Goal: Information Seeking & Learning: Learn about a topic

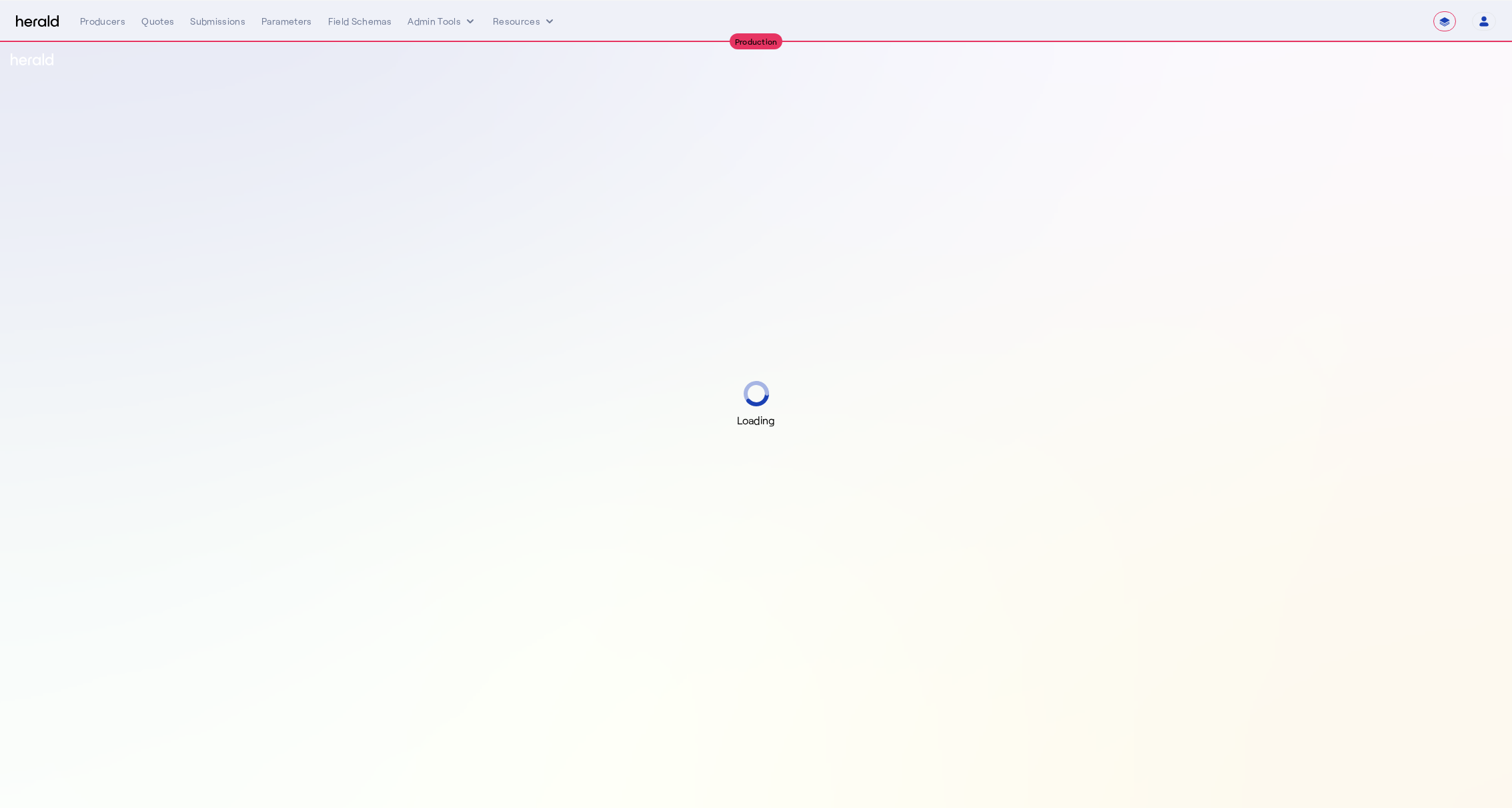
select select "**********"
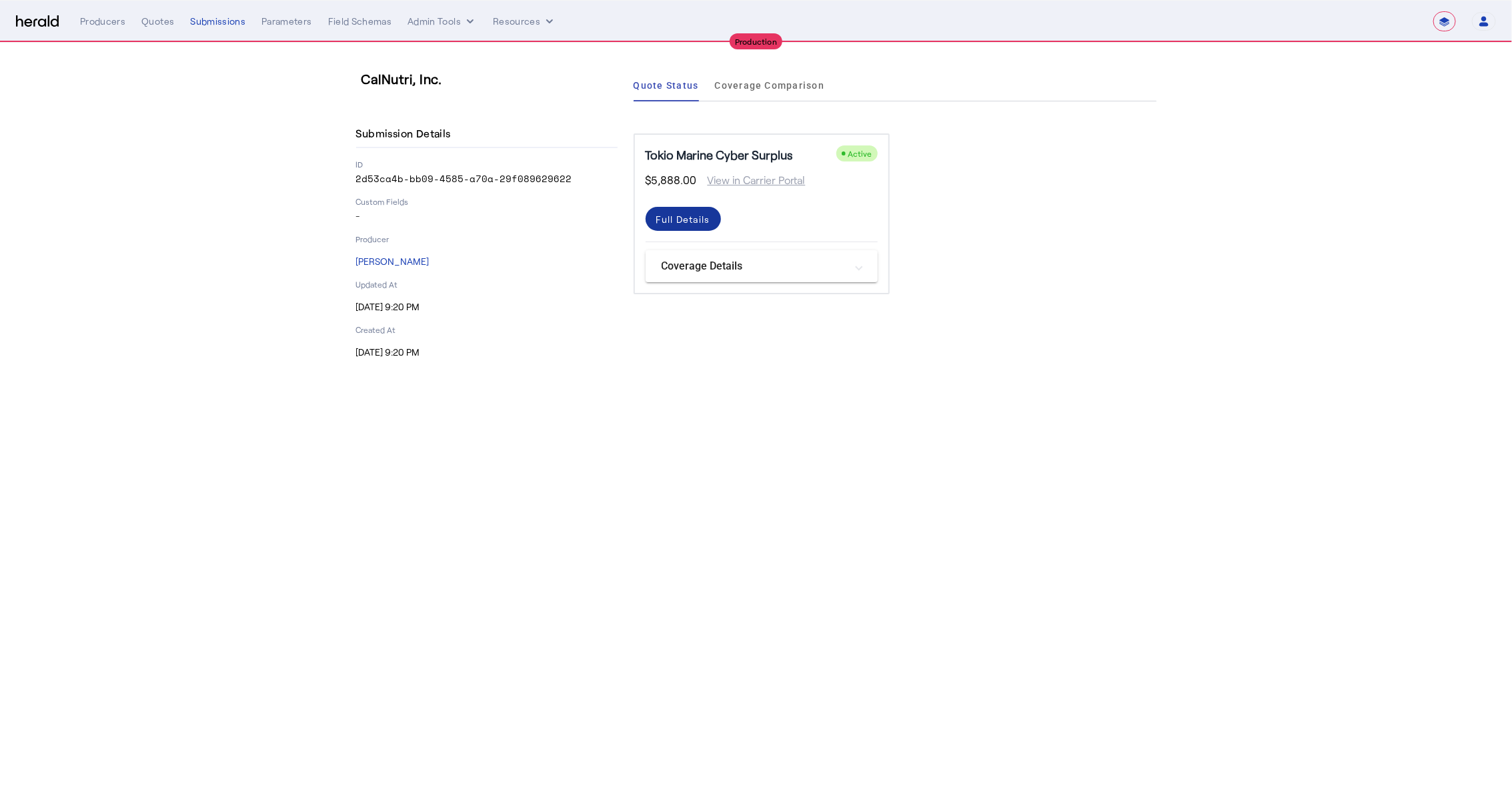
click at [710, 225] on span at bounding box center [683, 218] width 76 height 32
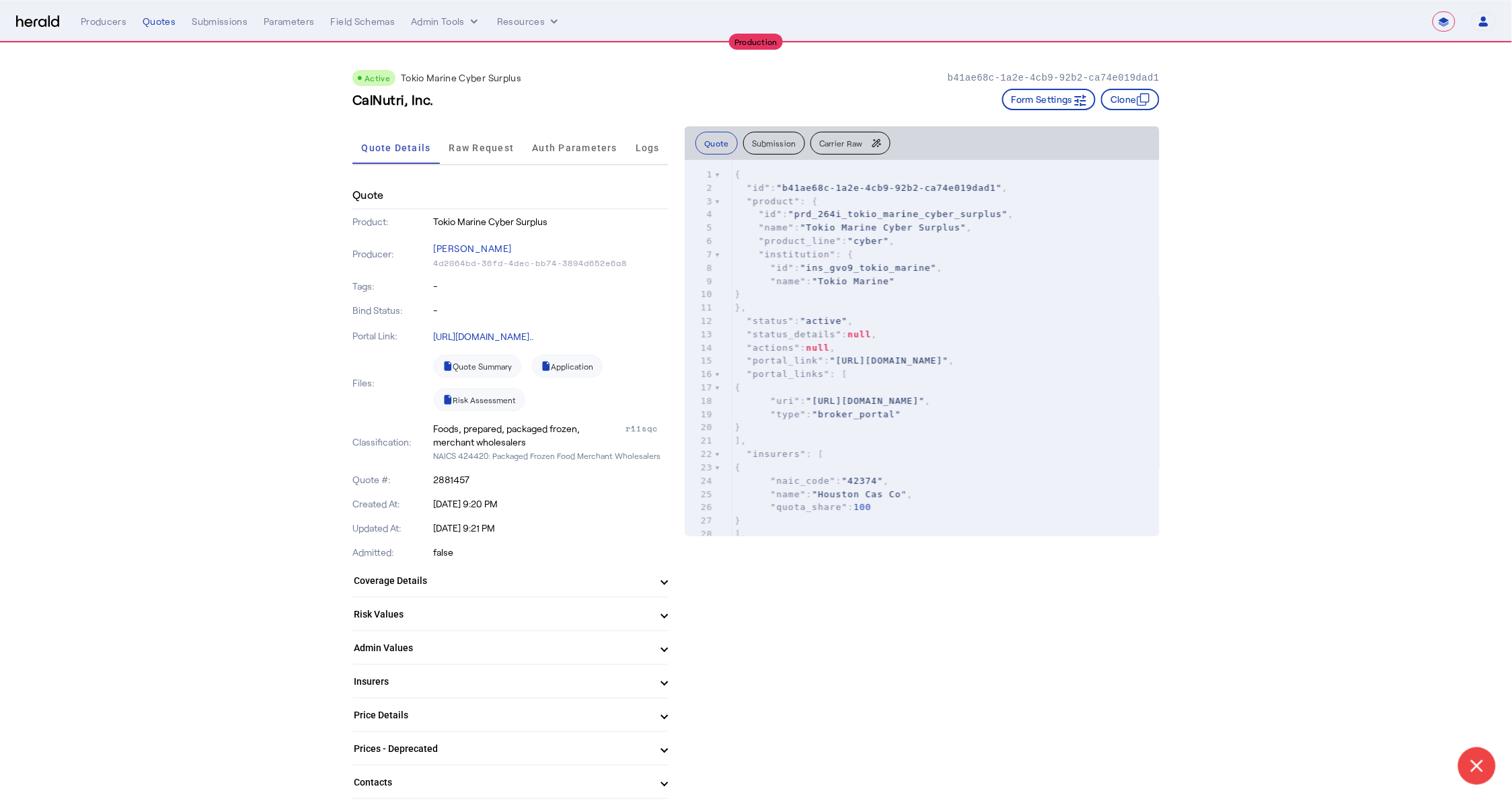
click at [488, 506] on p "[DATE] 9:20 PM" at bounding box center [551, 504] width 235 height 14
click at [474, 578] on mat-panel-title "Coverage Details" at bounding box center [502, 581] width 298 height 14
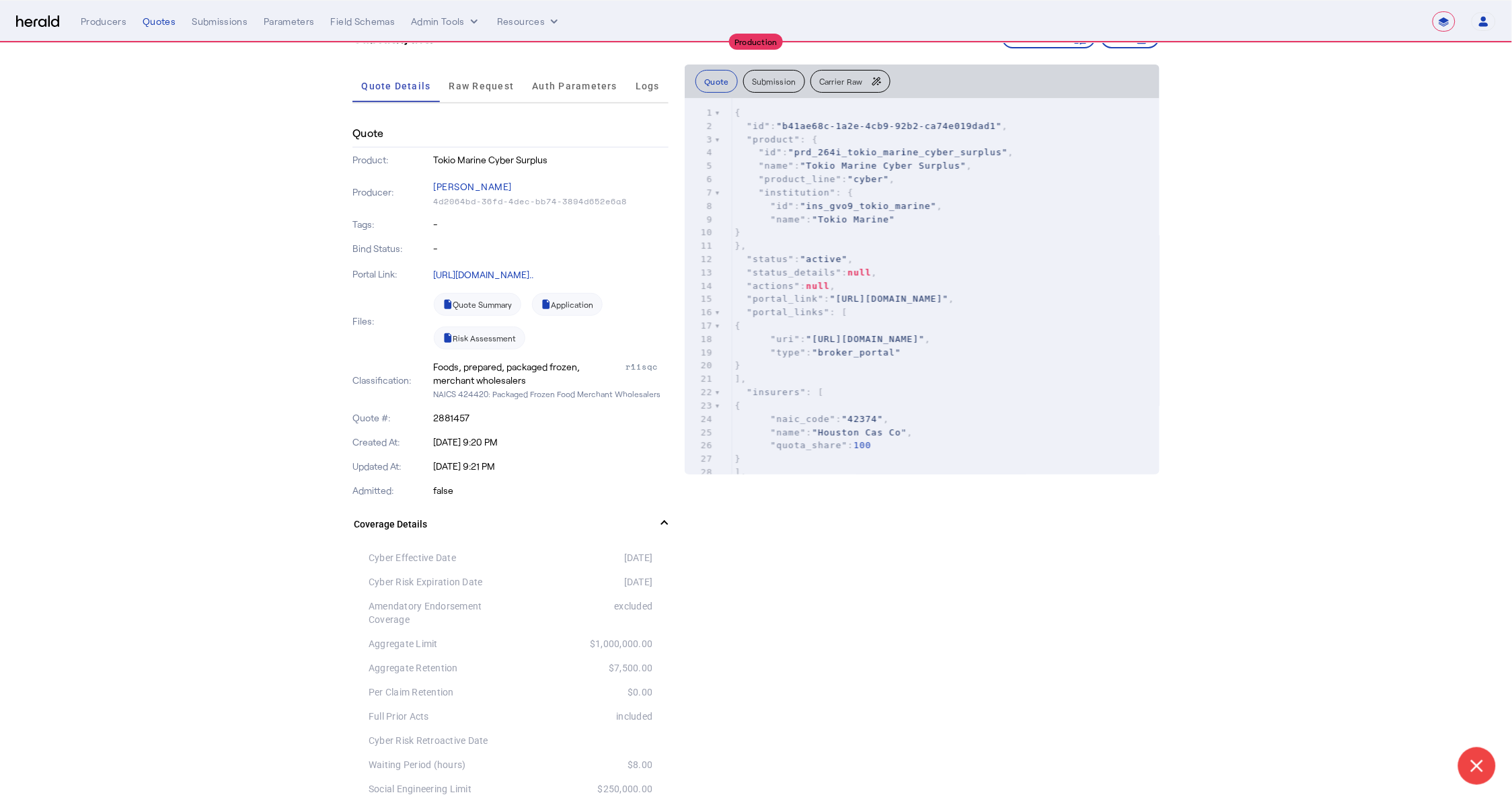
scroll to position [65, 0]
drag, startPoint x: 660, startPoint y: 690, endPoint x: 605, endPoint y: 660, distance: 62.6
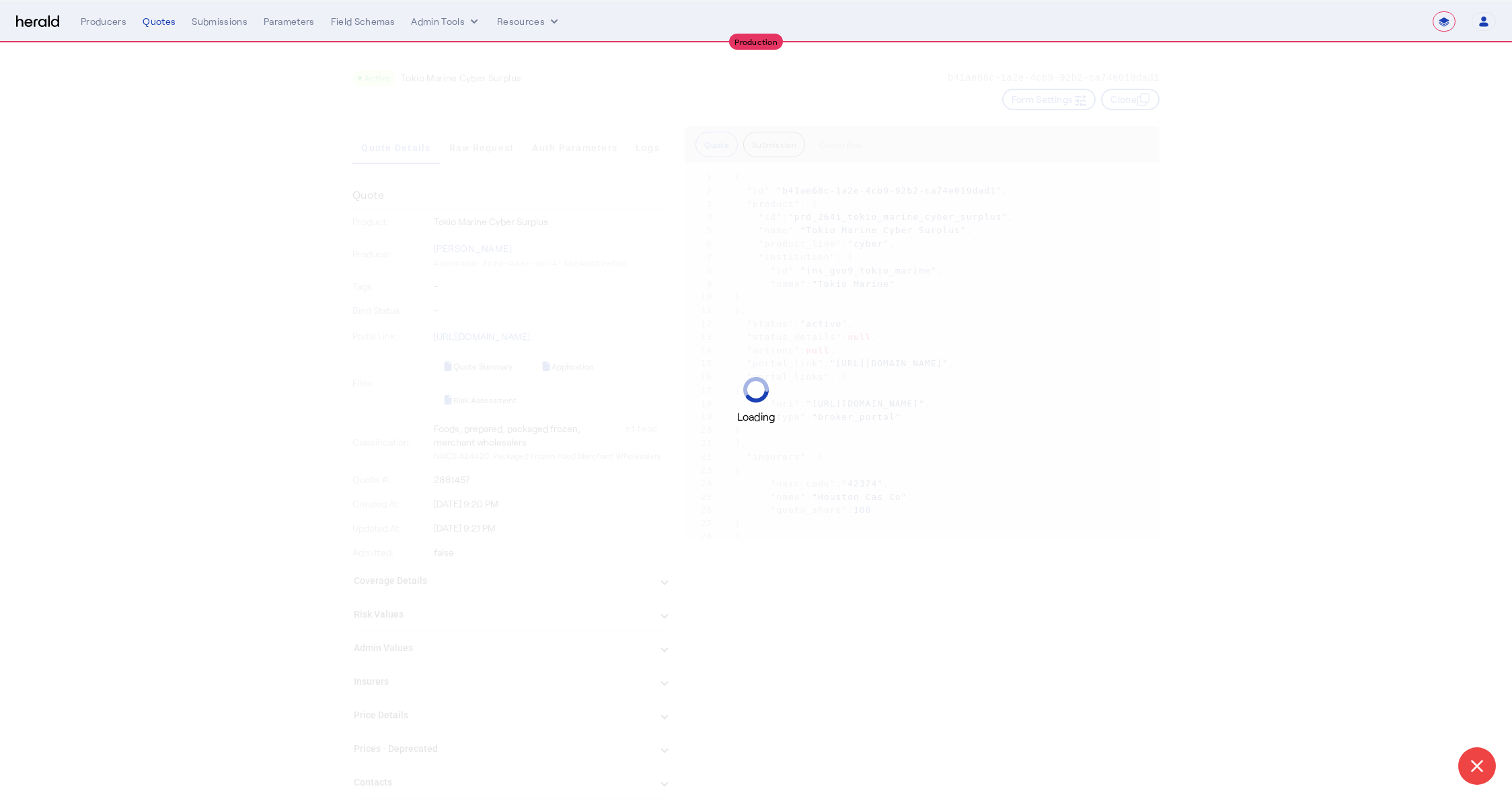
select select "**********"
select select "pfm_a9p2_hib_marketplace"
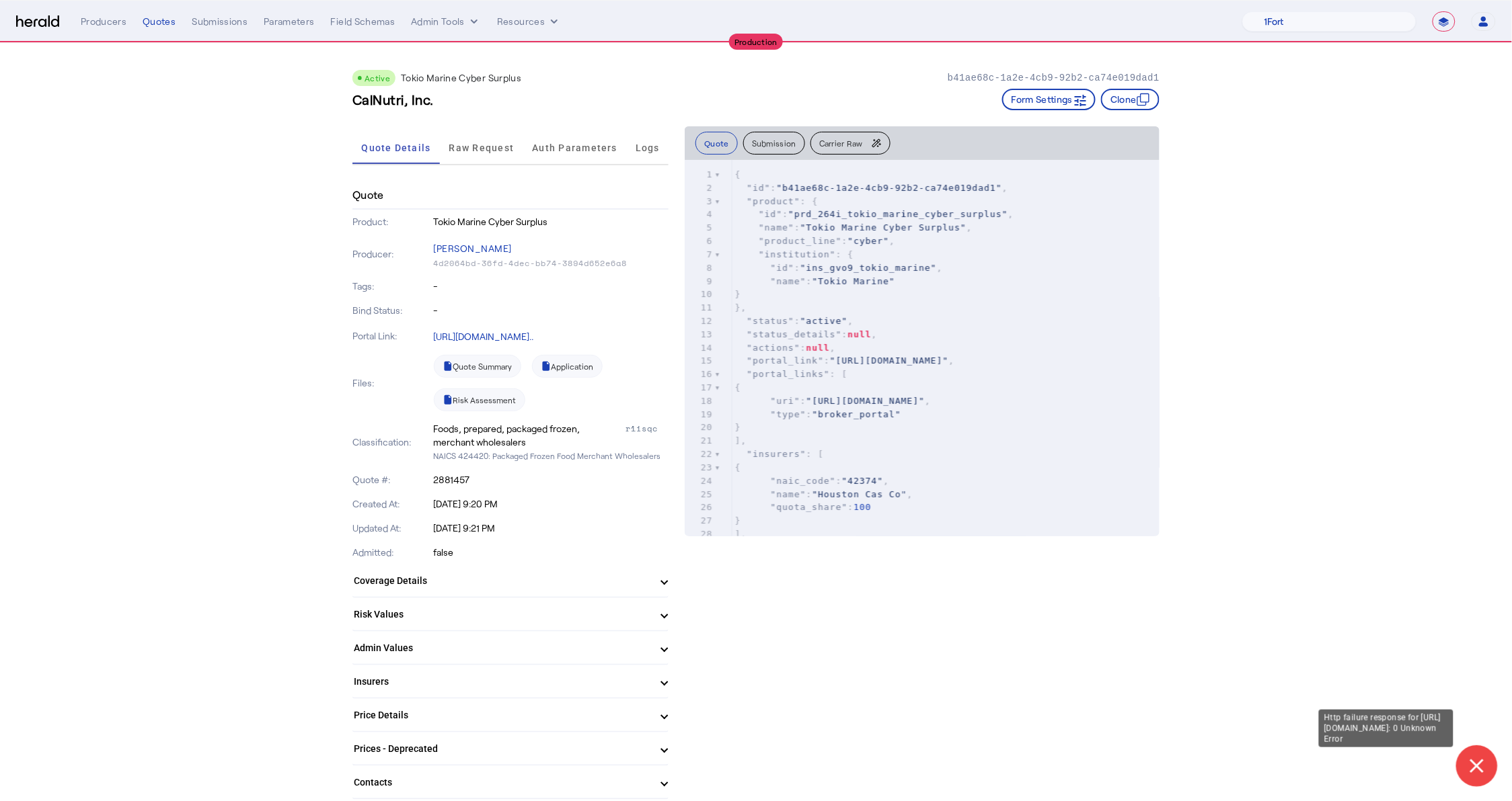
click at [1477, 777] on icon at bounding box center [1476, 766] width 23 height 23
click at [1477, 762] on icon at bounding box center [1476, 766] width 23 height 23
click at [481, 368] on link "Quote Summary" at bounding box center [477, 366] width 87 height 23
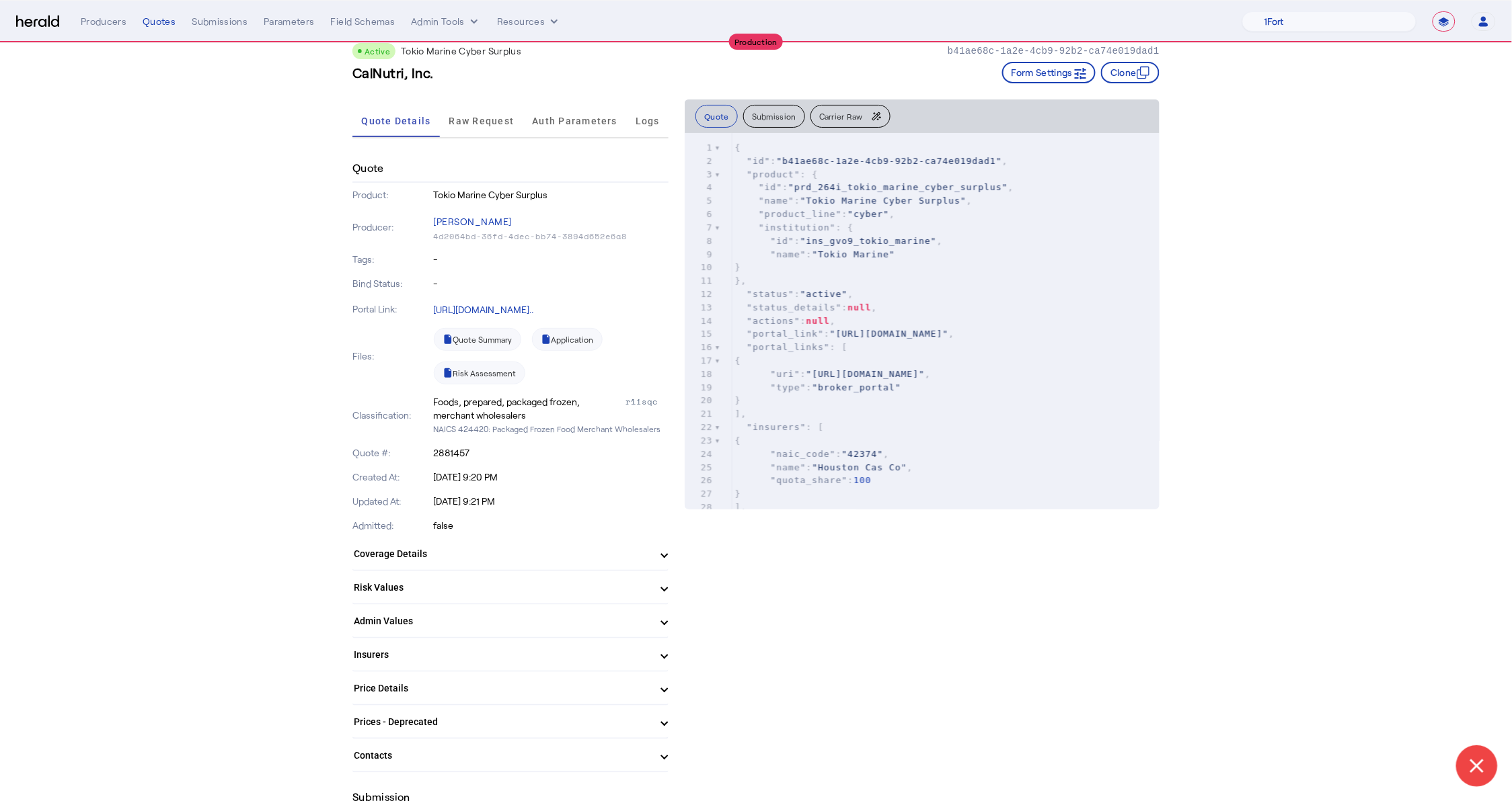
scroll to position [27, 0]
click at [840, 113] on span "Carrier Raw" at bounding box center [841, 115] width 44 height 8
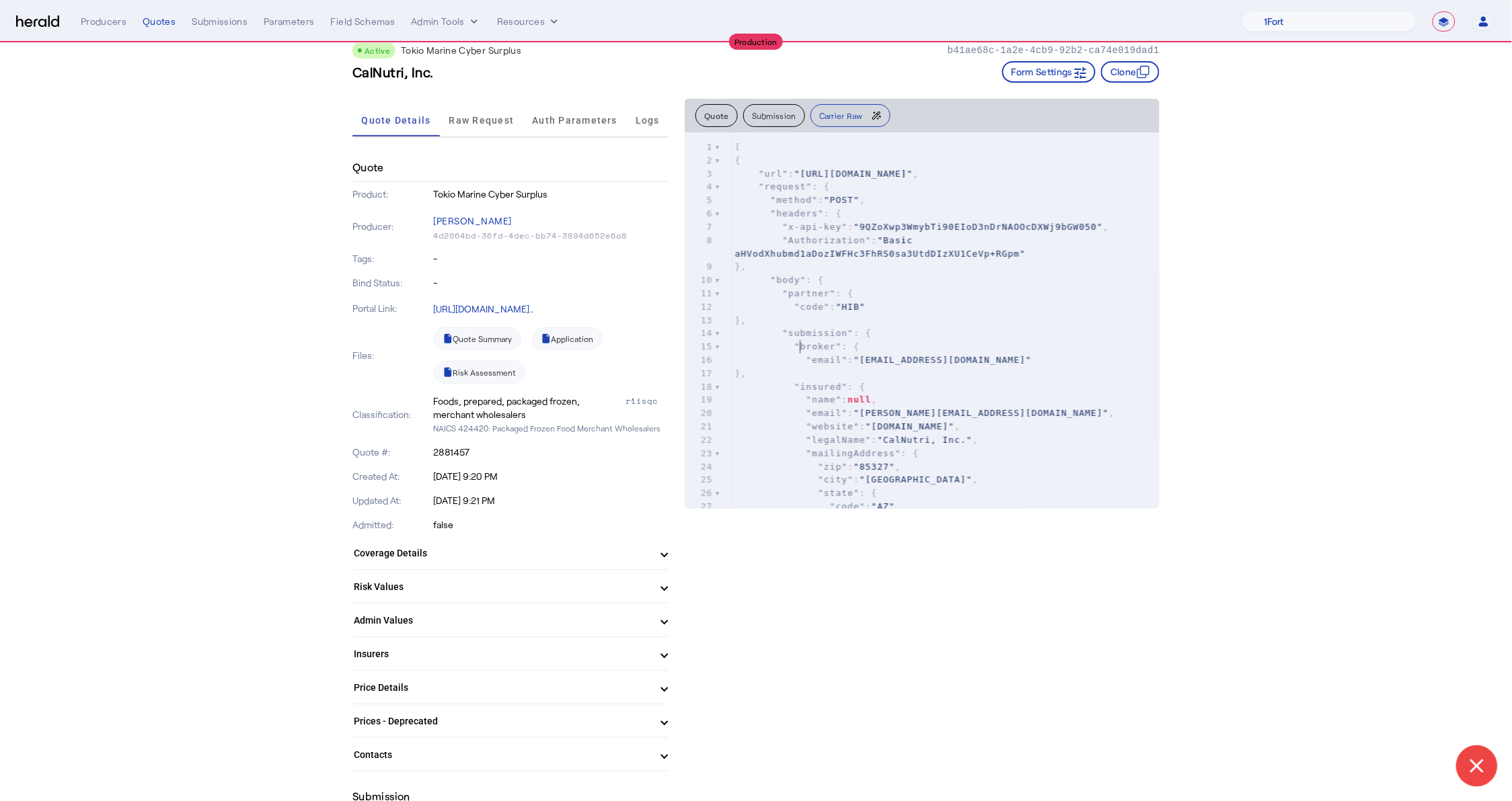
click at [808, 350] on pre ""broker" : {" at bounding box center [946, 347] width 427 height 14
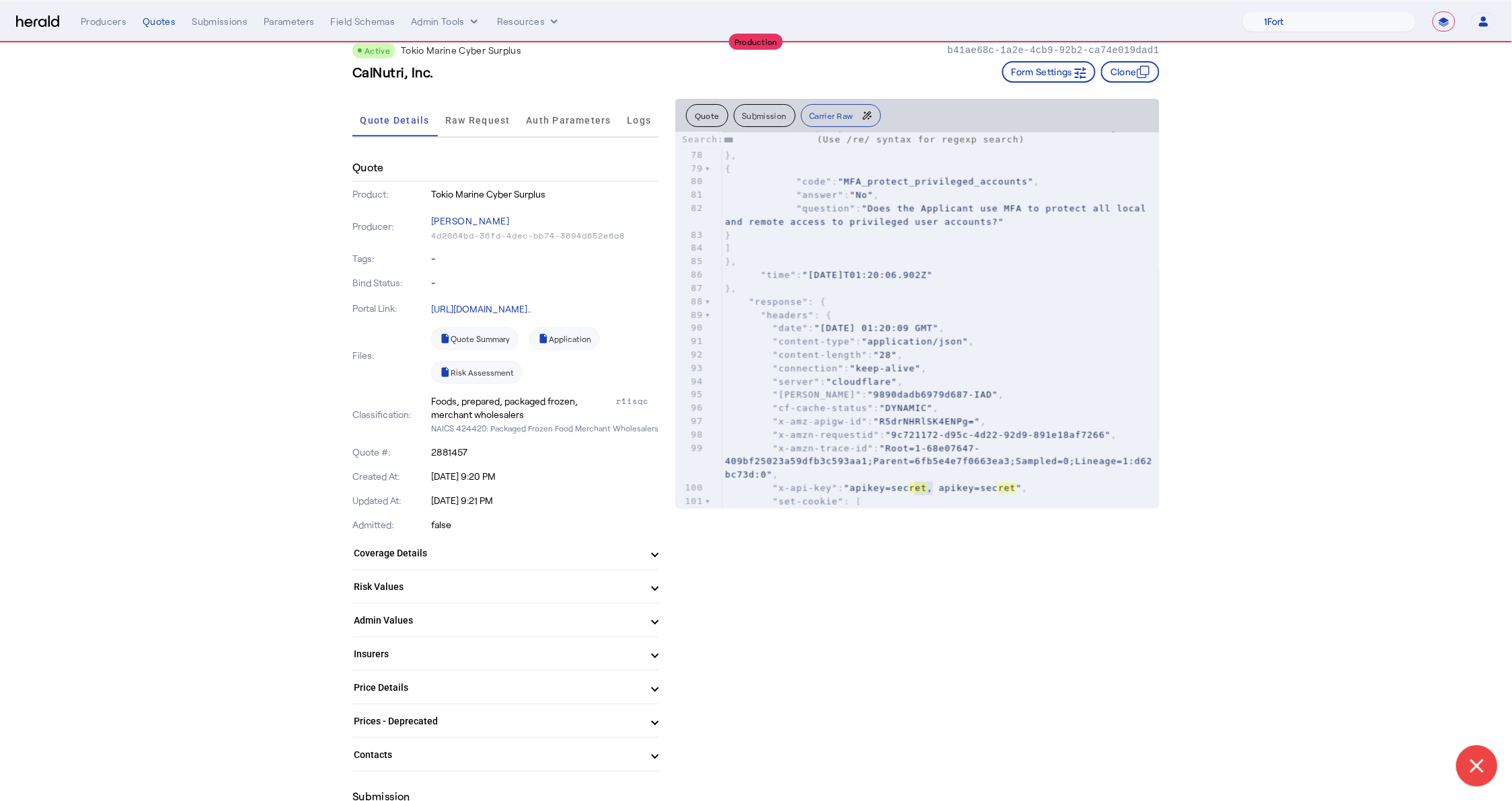
type input "****"
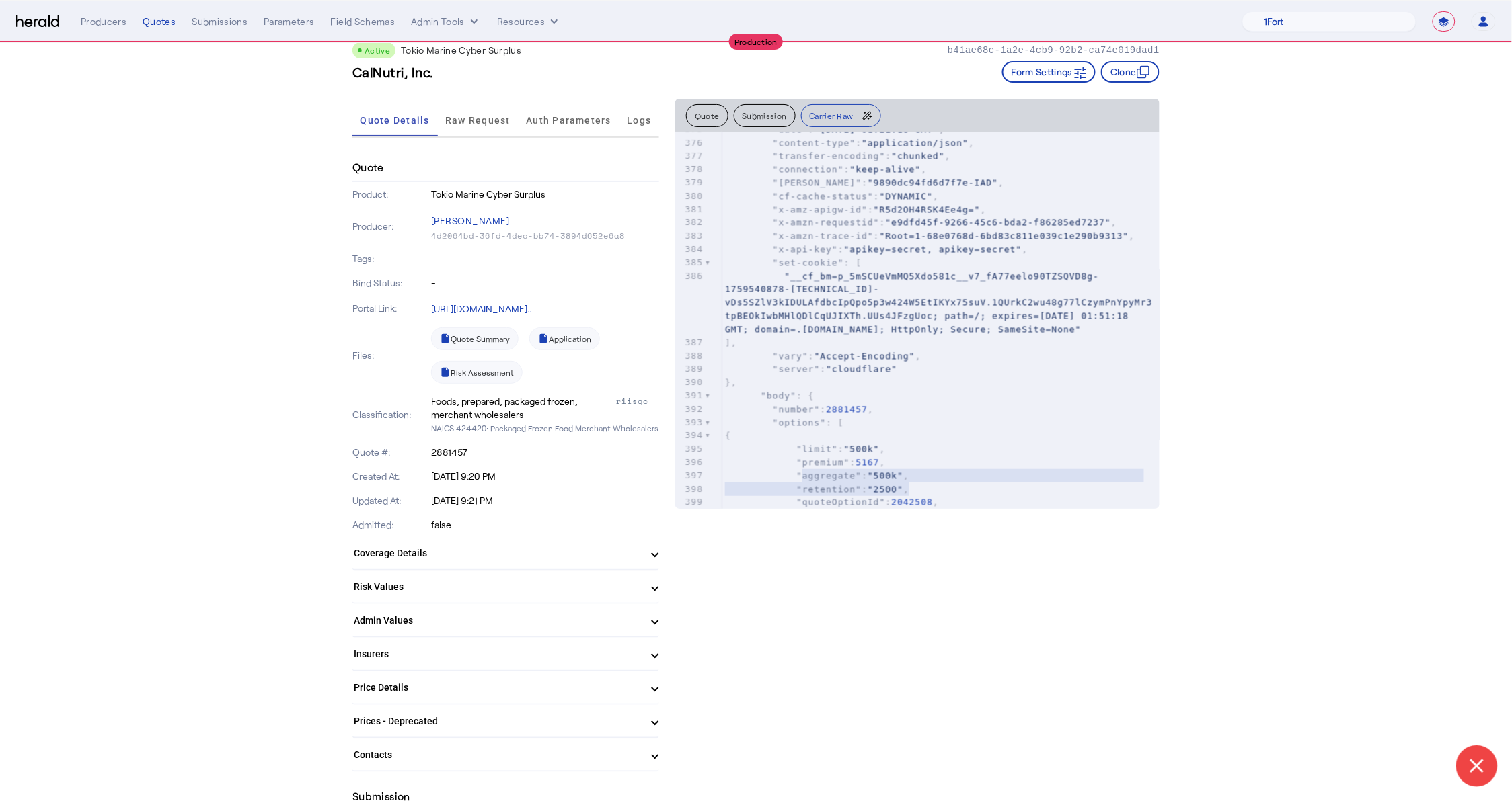
type textarea "**********"
drag, startPoint x: 918, startPoint y: 484, endPoint x: 799, endPoint y: 476, distance: 119.3
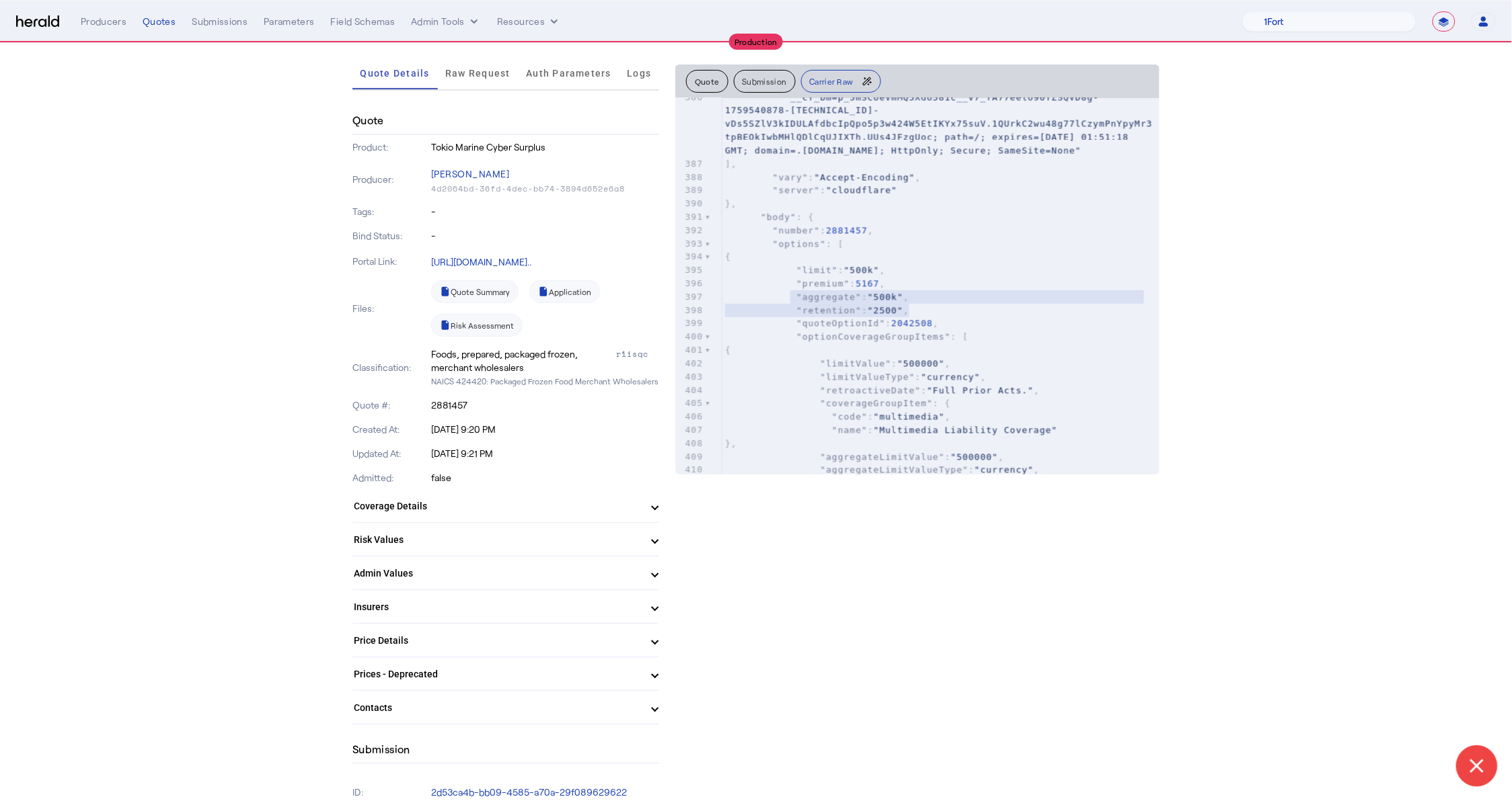
scroll to position [5591, 0]
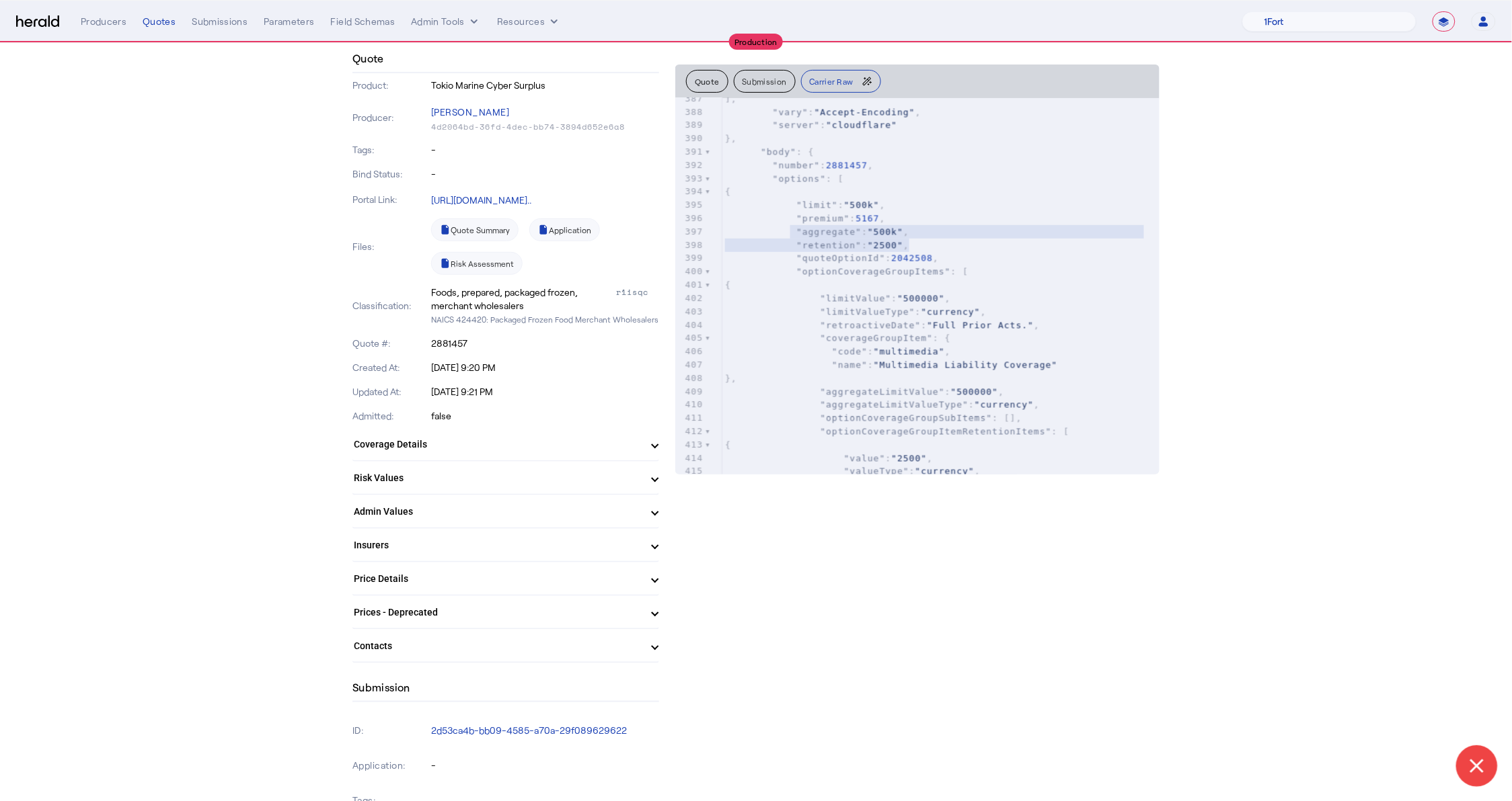
click at [496, 447] on mat-panel-title "Coverage Details" at bounding box center [498, 444] width 288 height 14
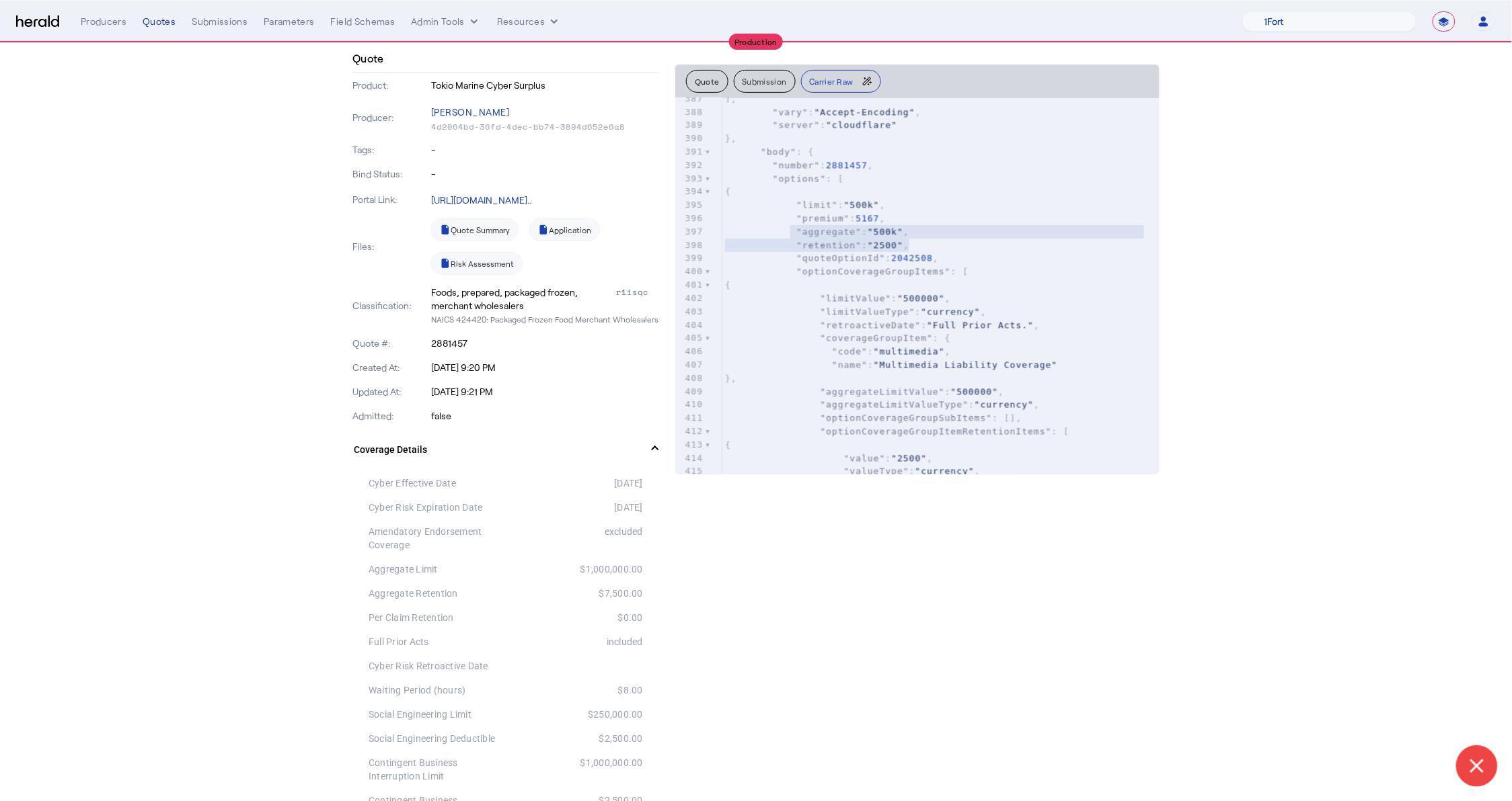
drag, startPoint x: 662, startPoint y: 610, endPoint x: 595, endPoint y: 587, distance: 70.8
click at [955, 432] on span ""optionCoverageGroupItemRetentionItems"" at bounding box center [935, 431] width 232 height 10
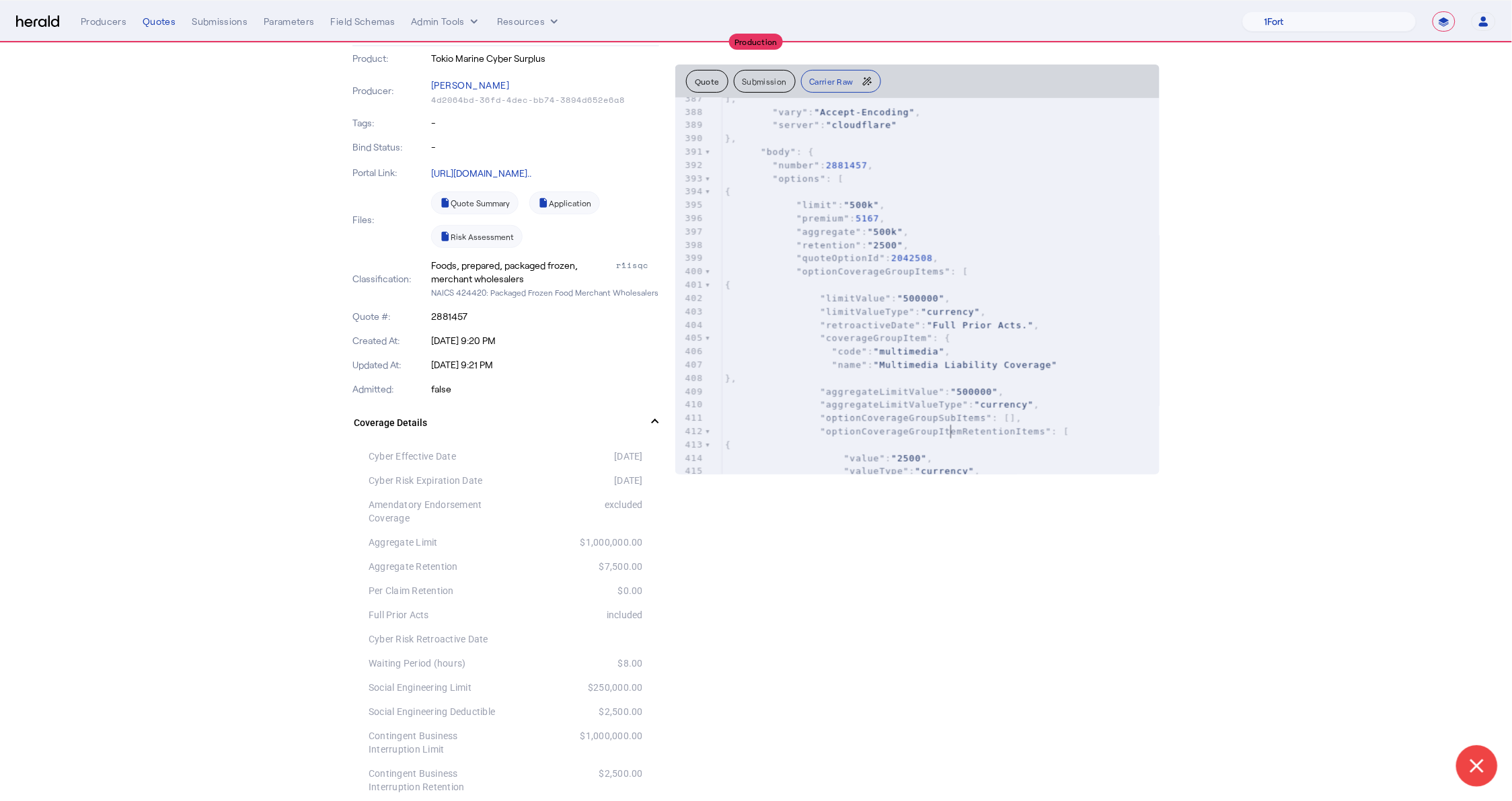
scroll to position [162, 0]
click at [632, 596] on div "$0.00" at bounding box center [575, 592] width 137 height 14
click at [632, 586] on div "$0.00" at bounding box center [575, 592] width 137 height 14
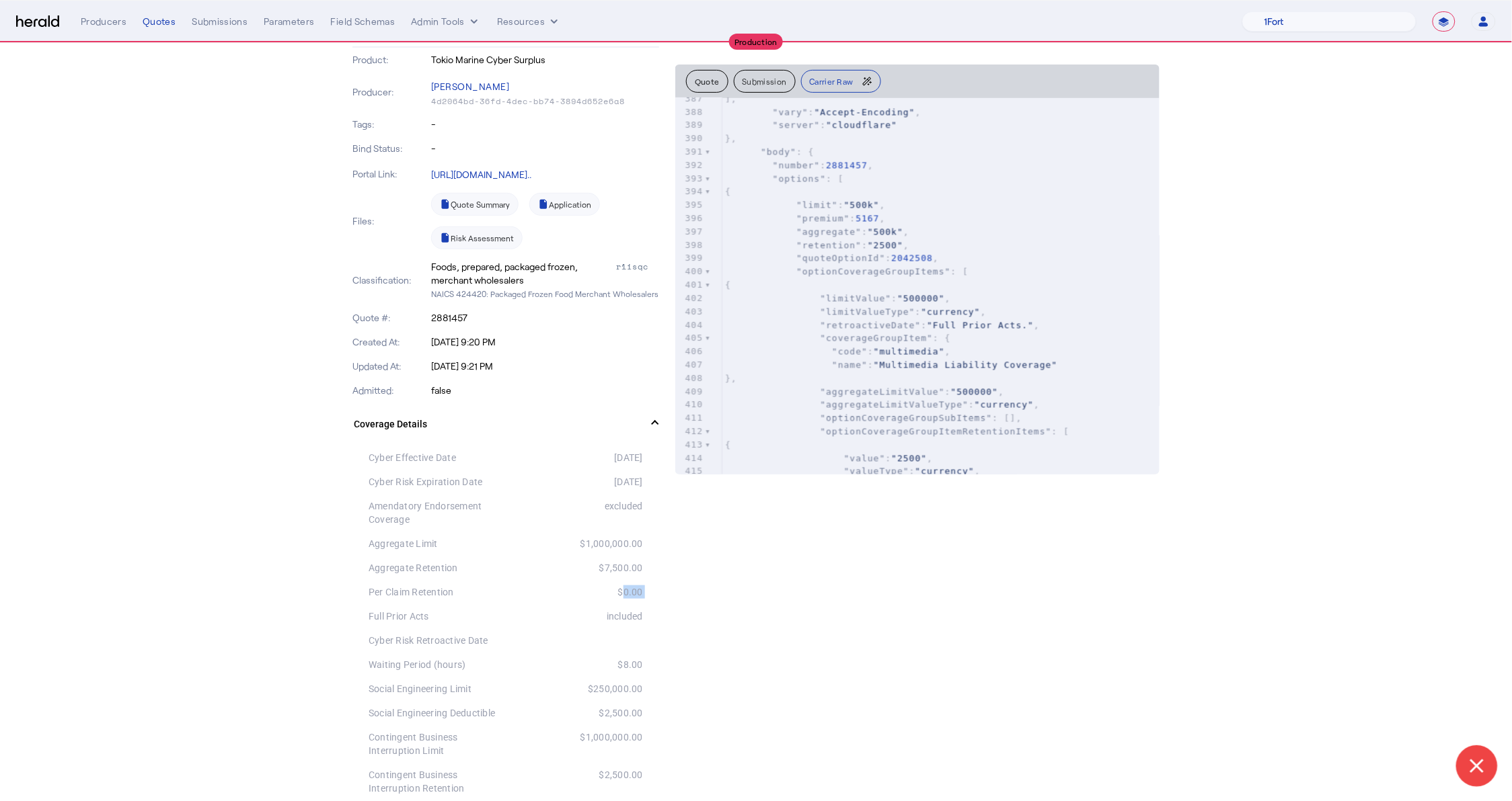
click at [720, 80] on button "Quote" at bounding box center [707, 81] width 43 height 23
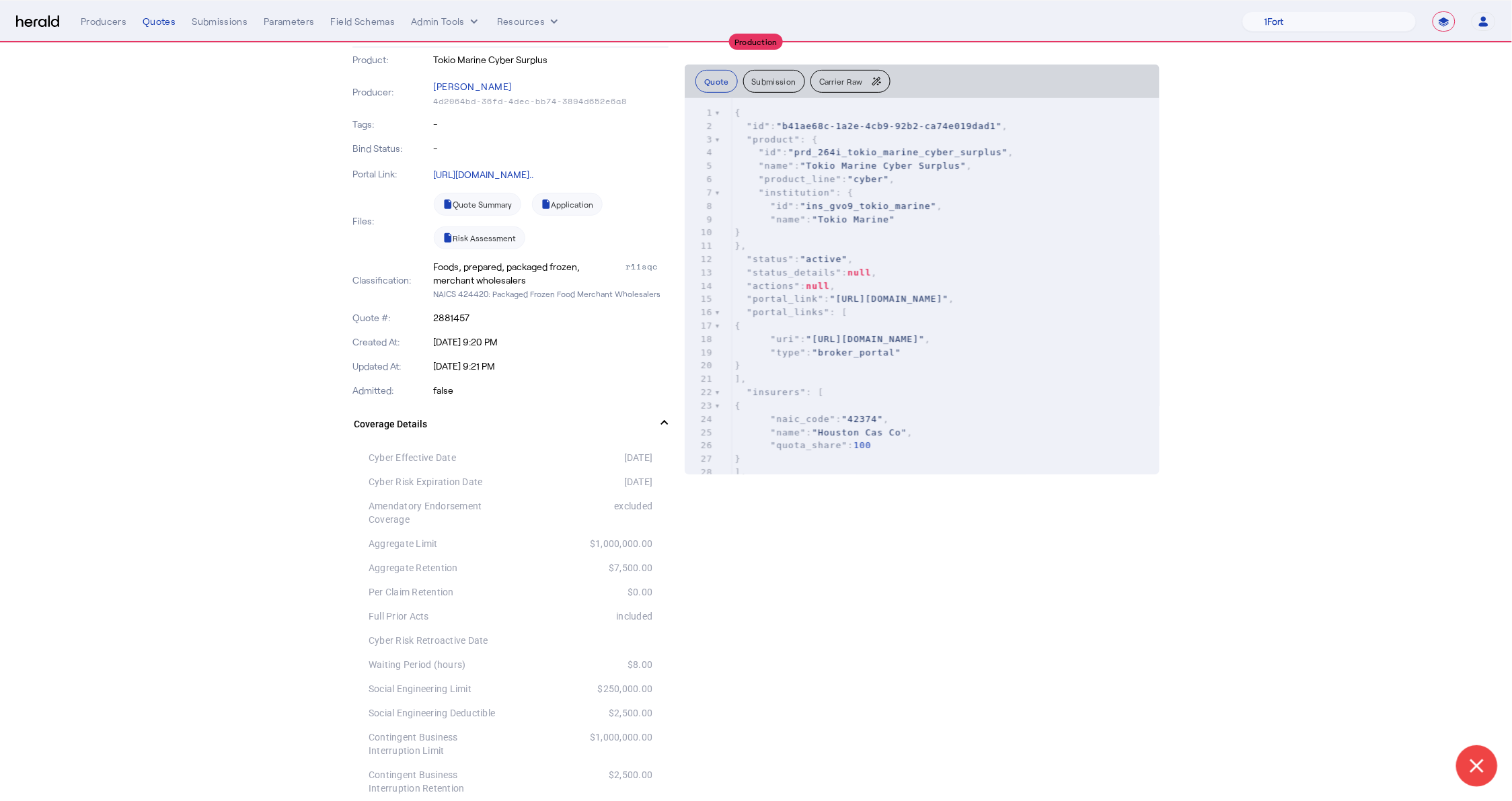
click at [788, 190] on span ""institution"" at bounding box center [797, 192] width 78 height 10
type textarea "**********"
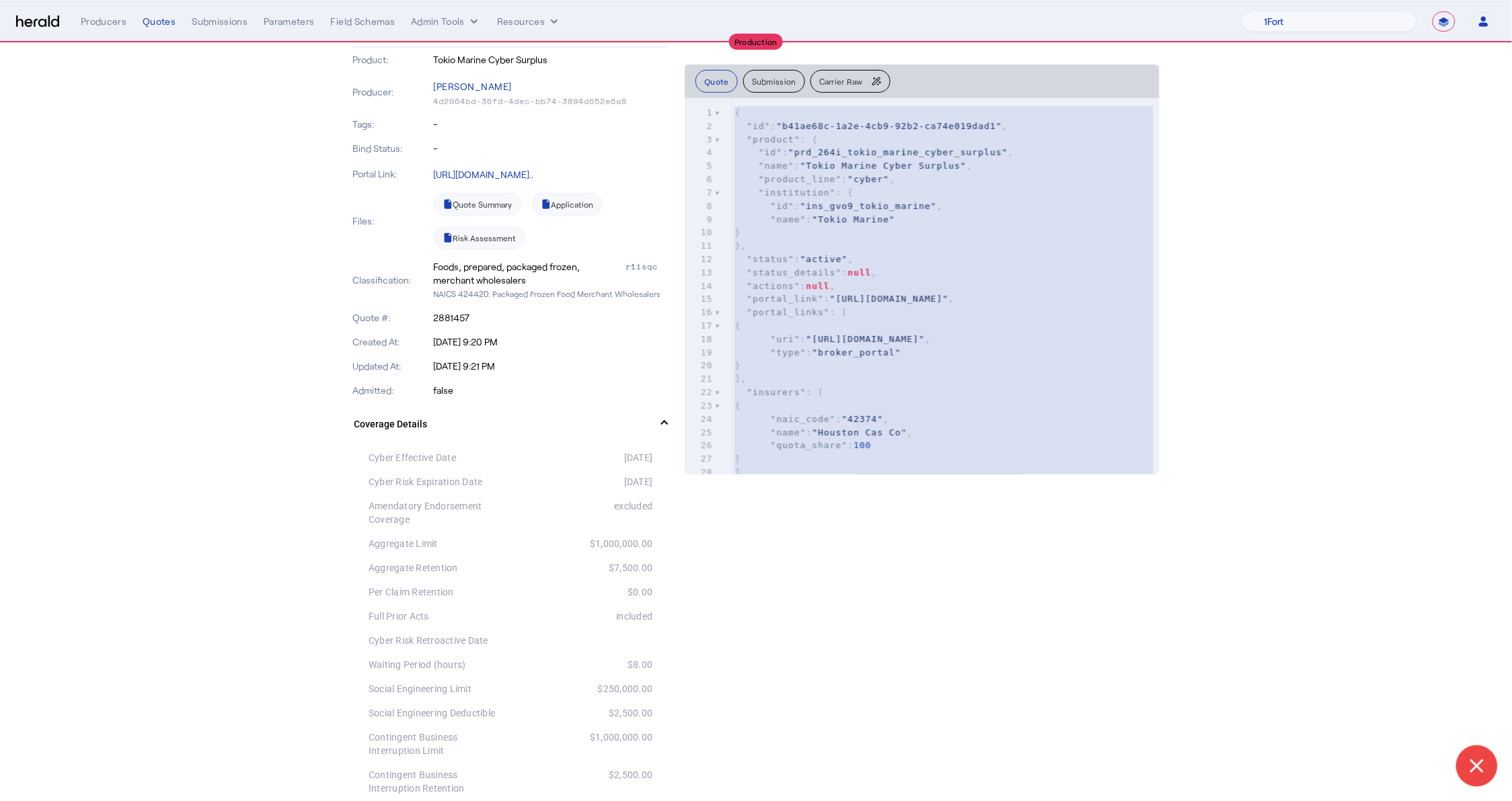
click at [907, 346] on pre ""uri" : "[URL][DOMAIN_NAME]" ," at bounding box center [946, 339] width 427 height 14
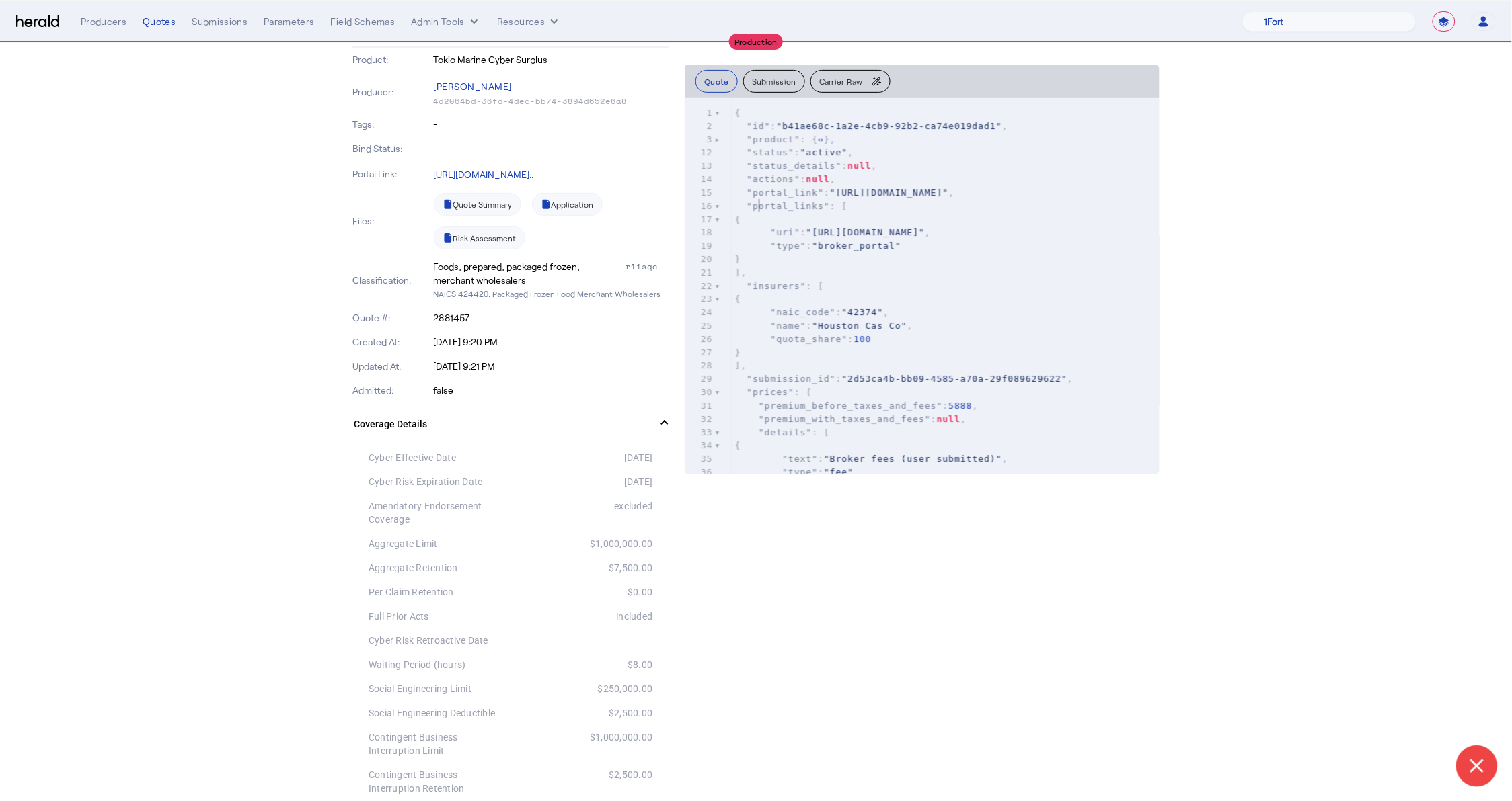
click at [830, 198] on span ""[URL][DOMAIN_NAME]"" at bounding box center [889, 192] width 119 height 10
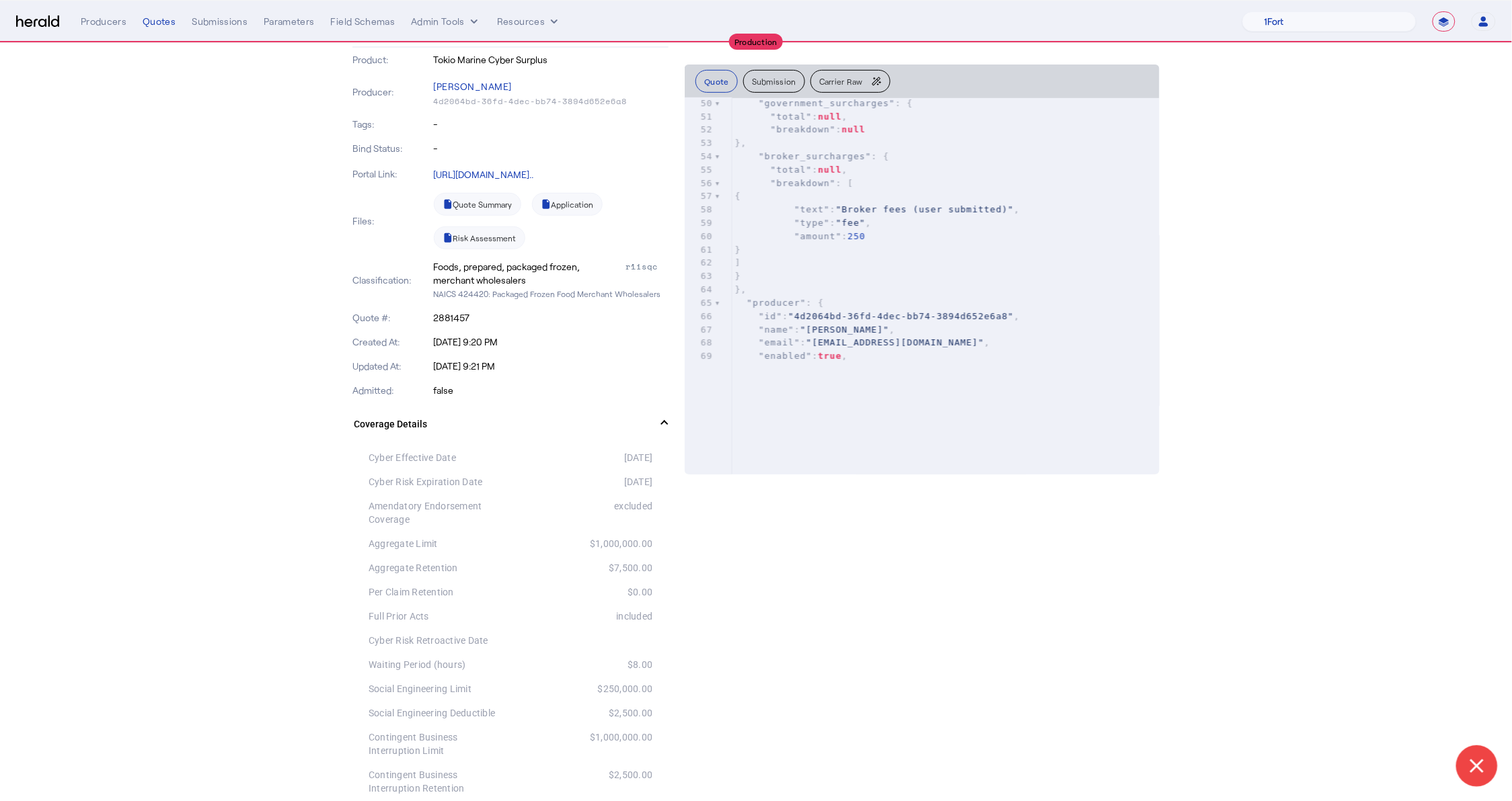
scroll to position [627, 0]
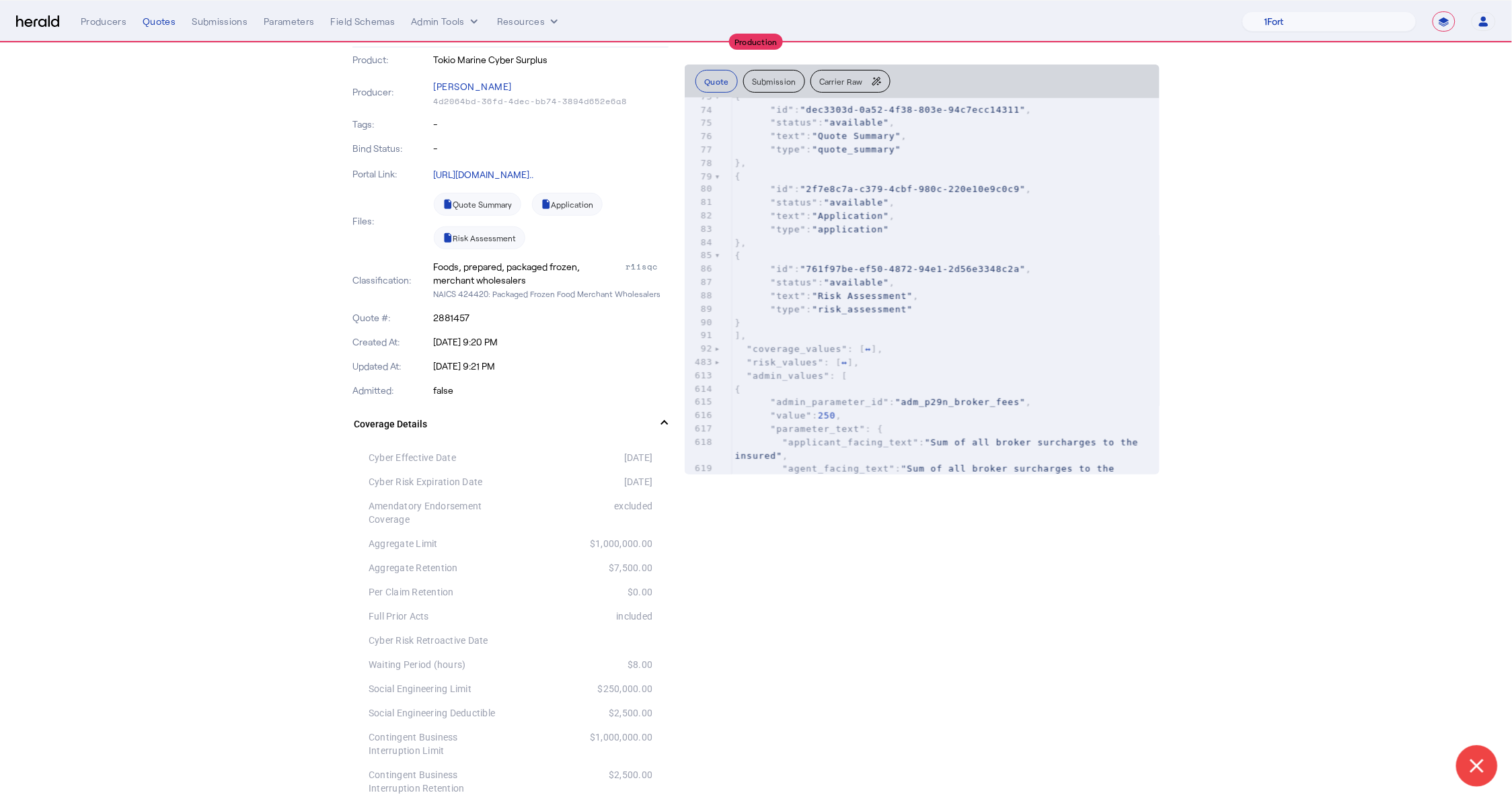
click at [732, 361] on div "63 } 64 }, 65 "producer" : { 66 "id" : "4d2064bd-36fd-4dec-bb74-3894d652e6a8" ,…" at bounding box center [946, 290] width 427 height 666
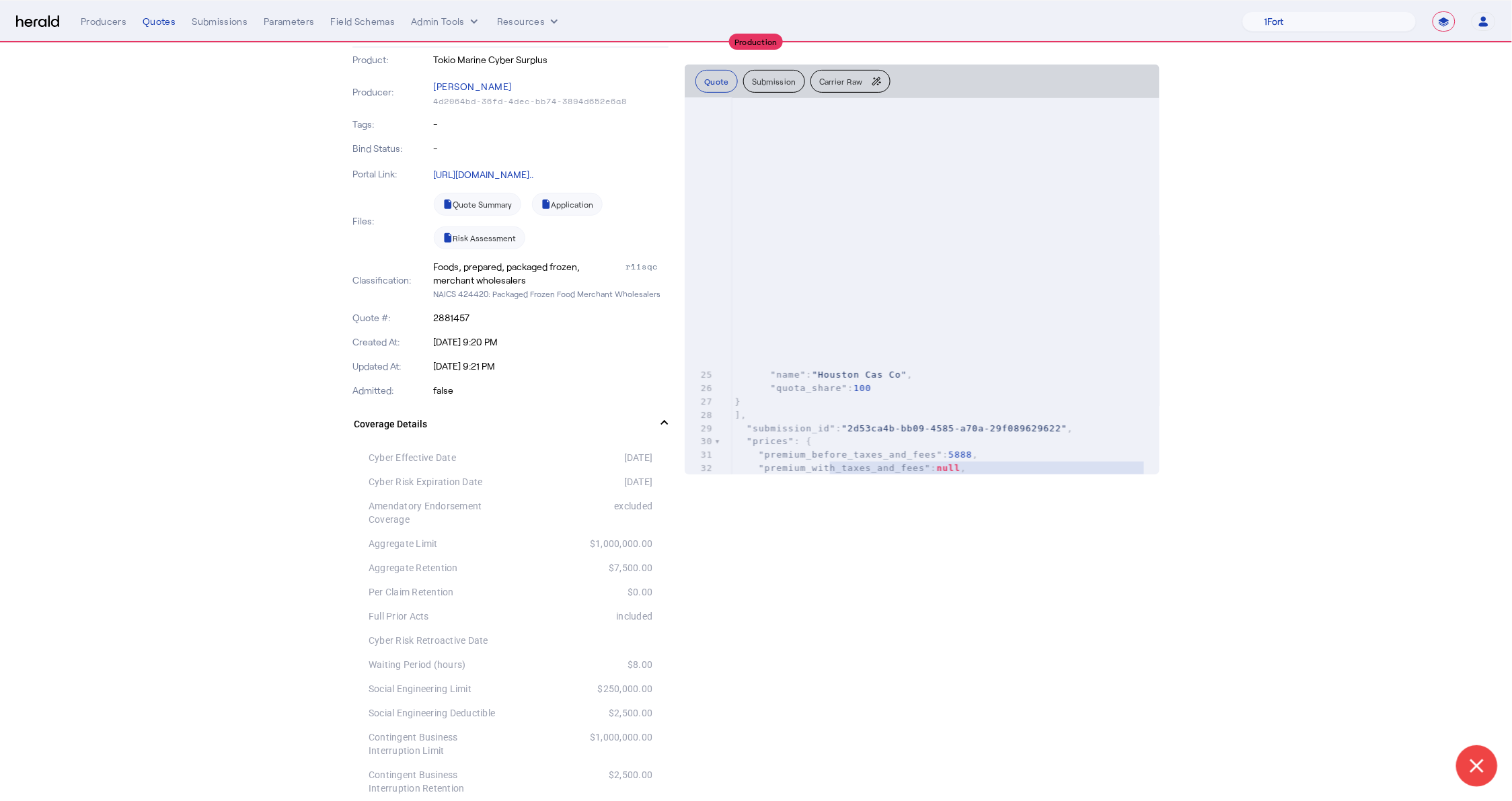
type textarea "**********"
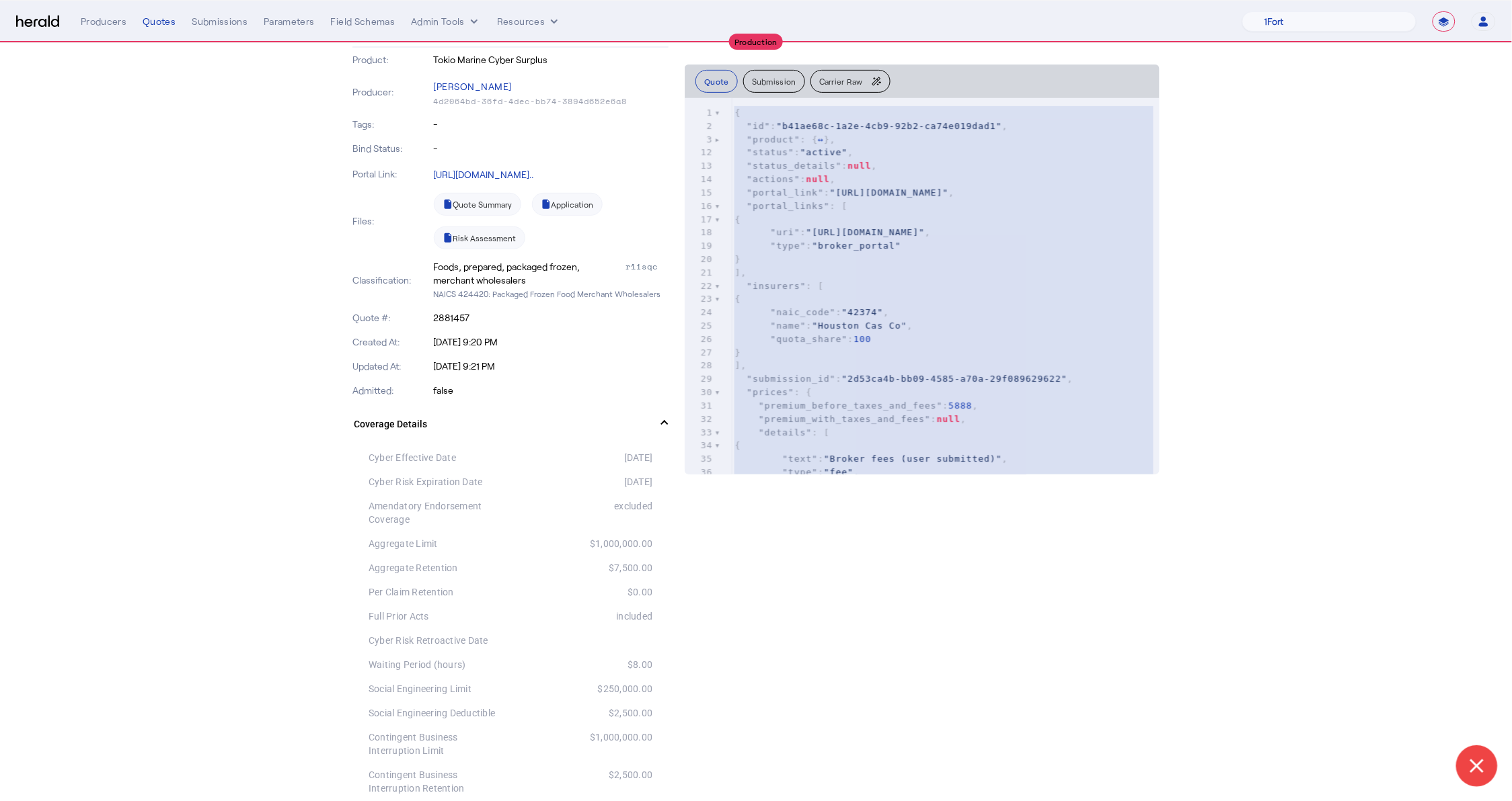
drag, startPoint x: 892, startPoint y: 249, endPoint x: 836, endPoint y: 65, distance: 192.3
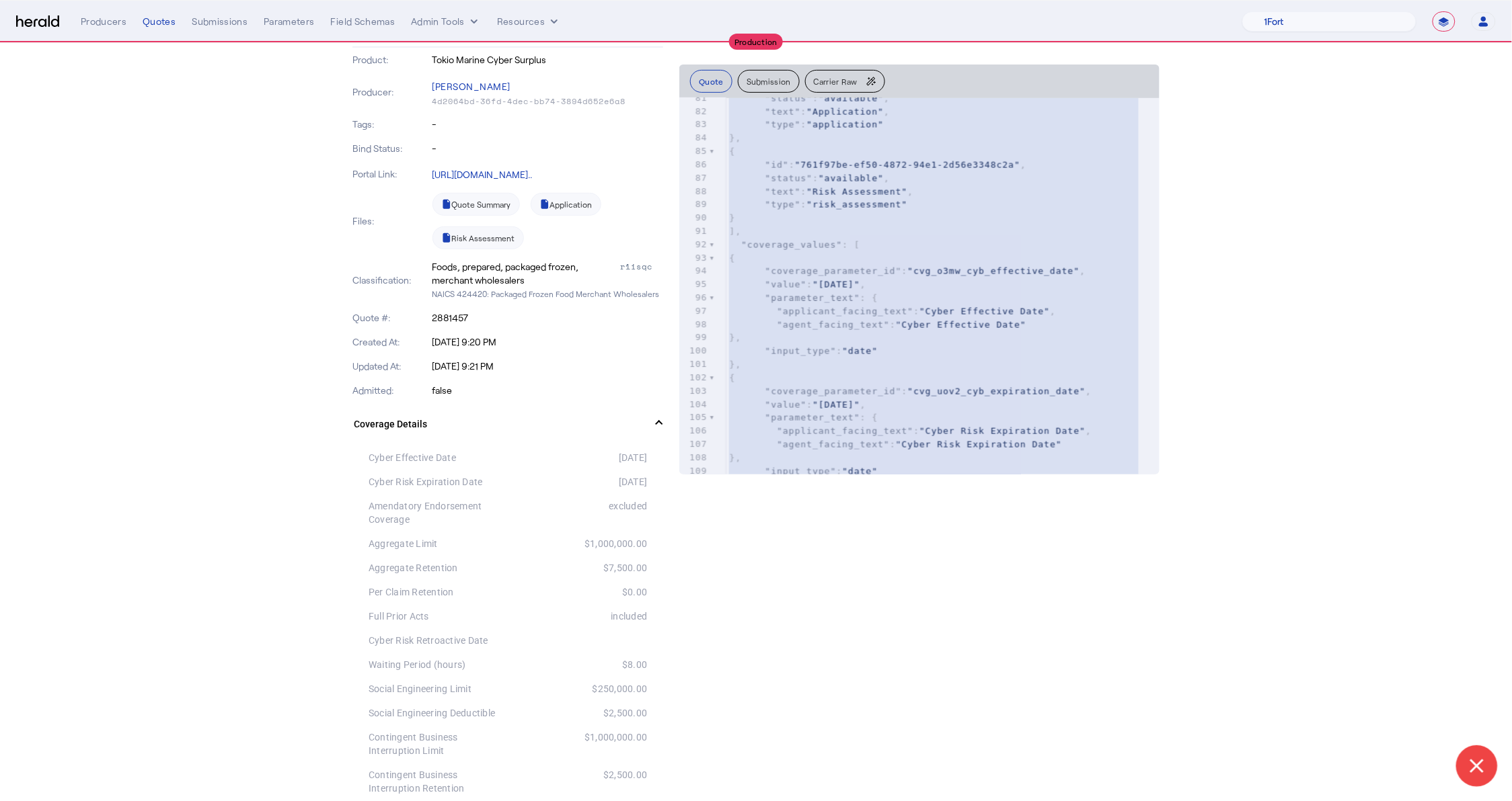
click at [855, 80] on span "Carrier Raw" at bounding box center [836, 82] width 44 height 8
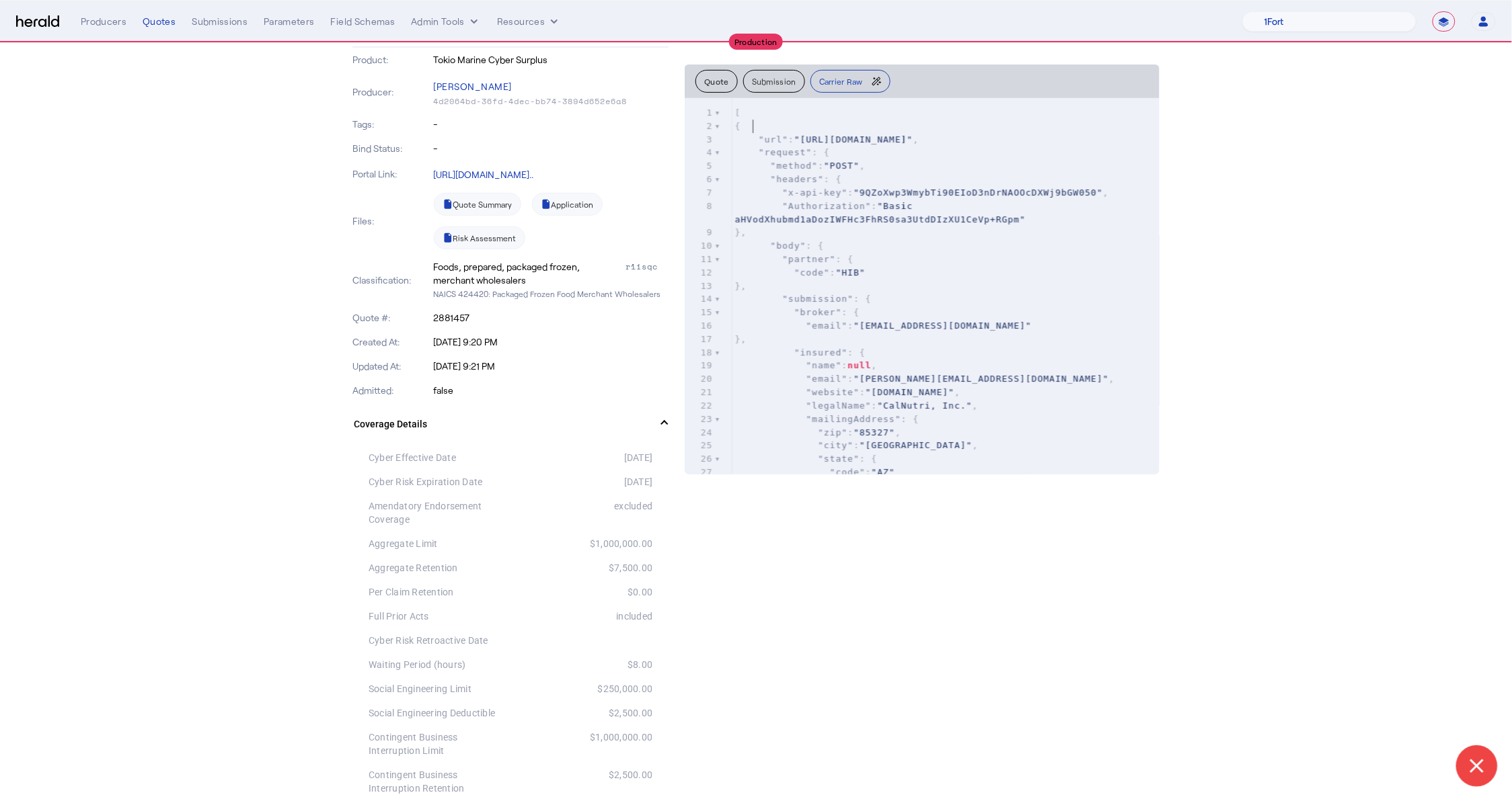
click at [821, 132] on pre "{" at bounding box center [946, 126] width 427 height 14
type textarea "**********"
click at [854, 282] on pre "}," at bounding box center [946, 286] width 427 height 14
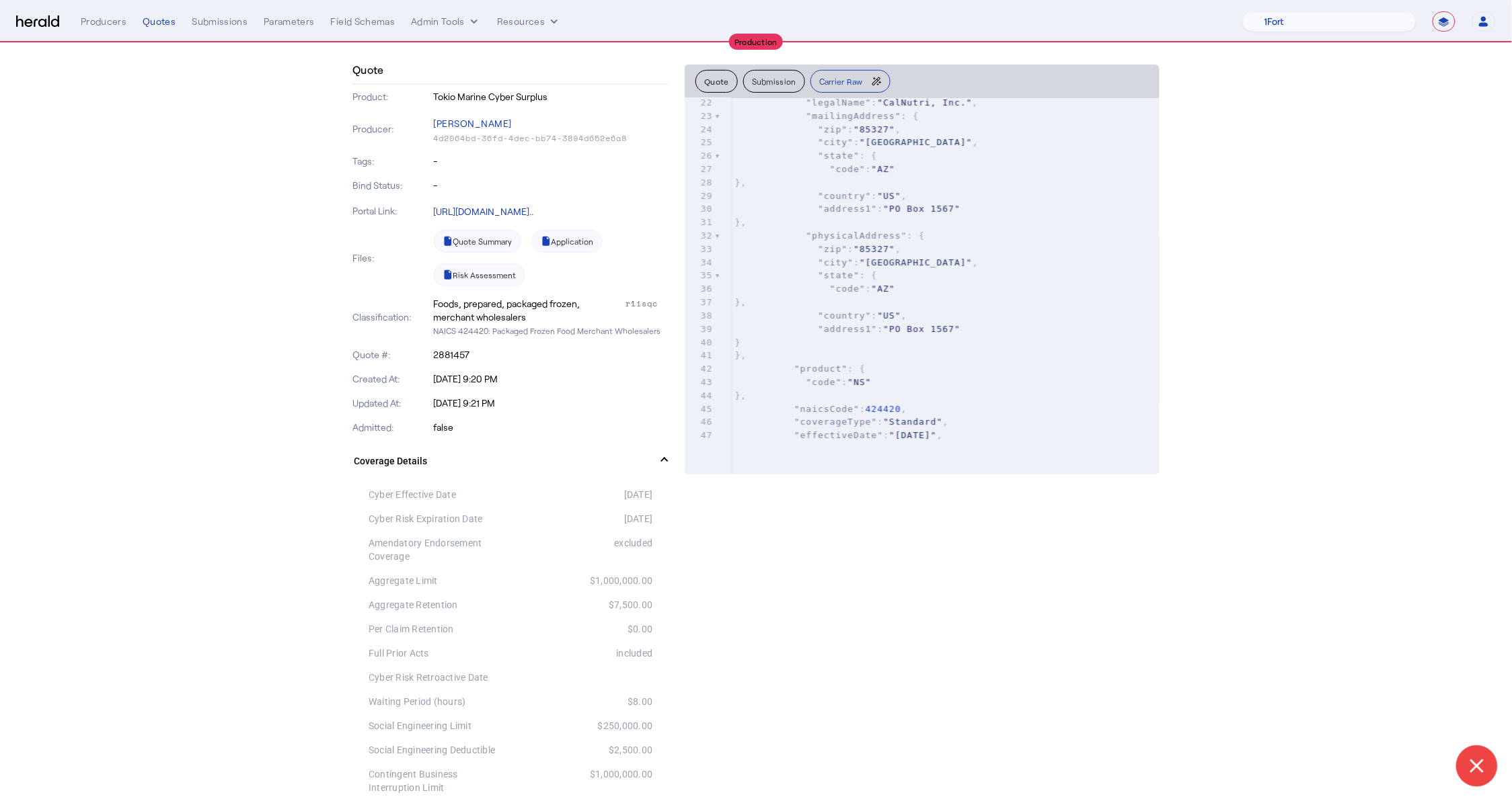
scroll to position [350, 0]
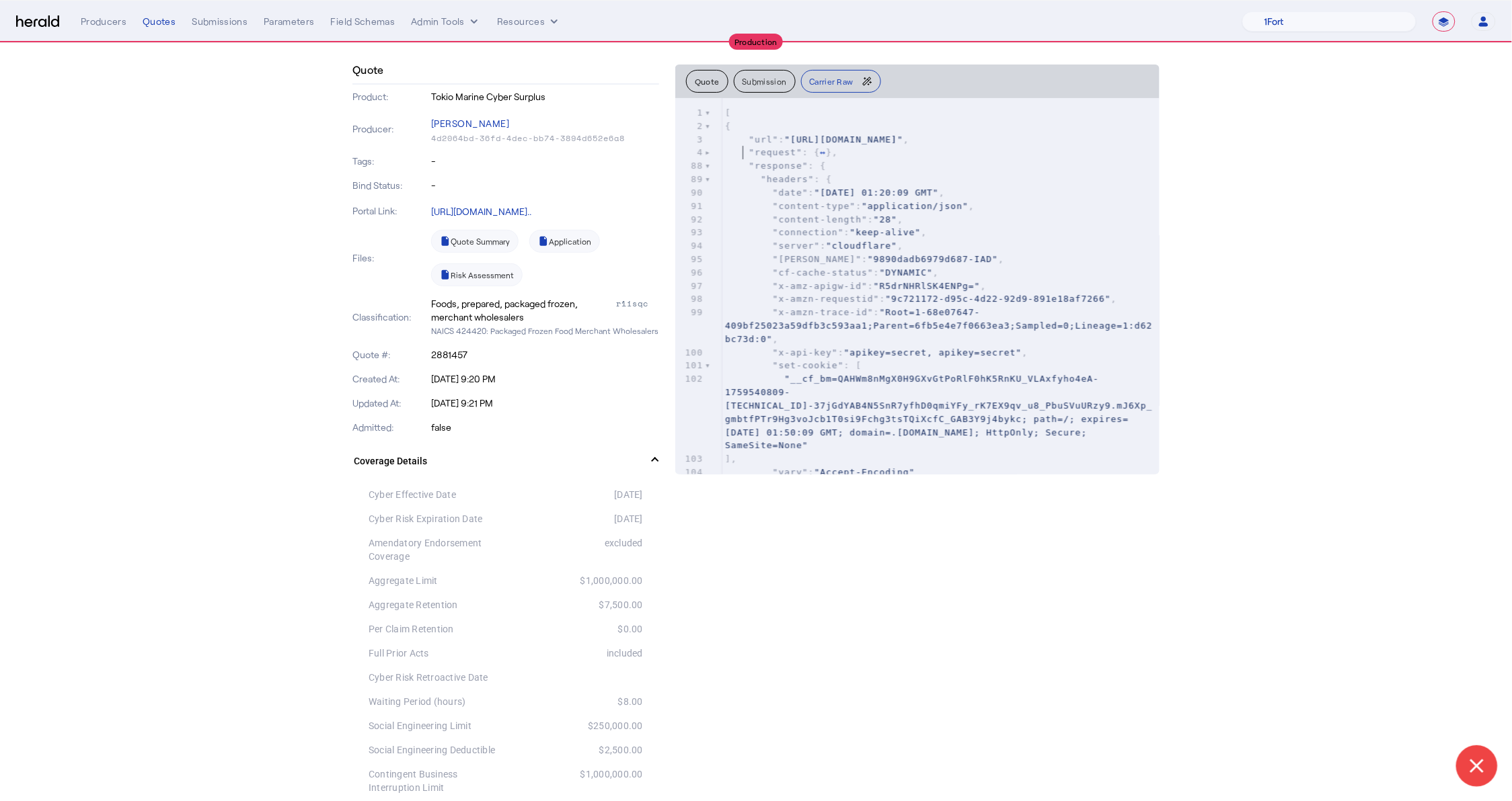
click at [749, 158] on pre ""request" : { ↔ }," at bounding box center [941, 153] width 437 height 14
click at [752, 165] on span ""response" : {" at bounding box center [775, 166] width 101 height 10
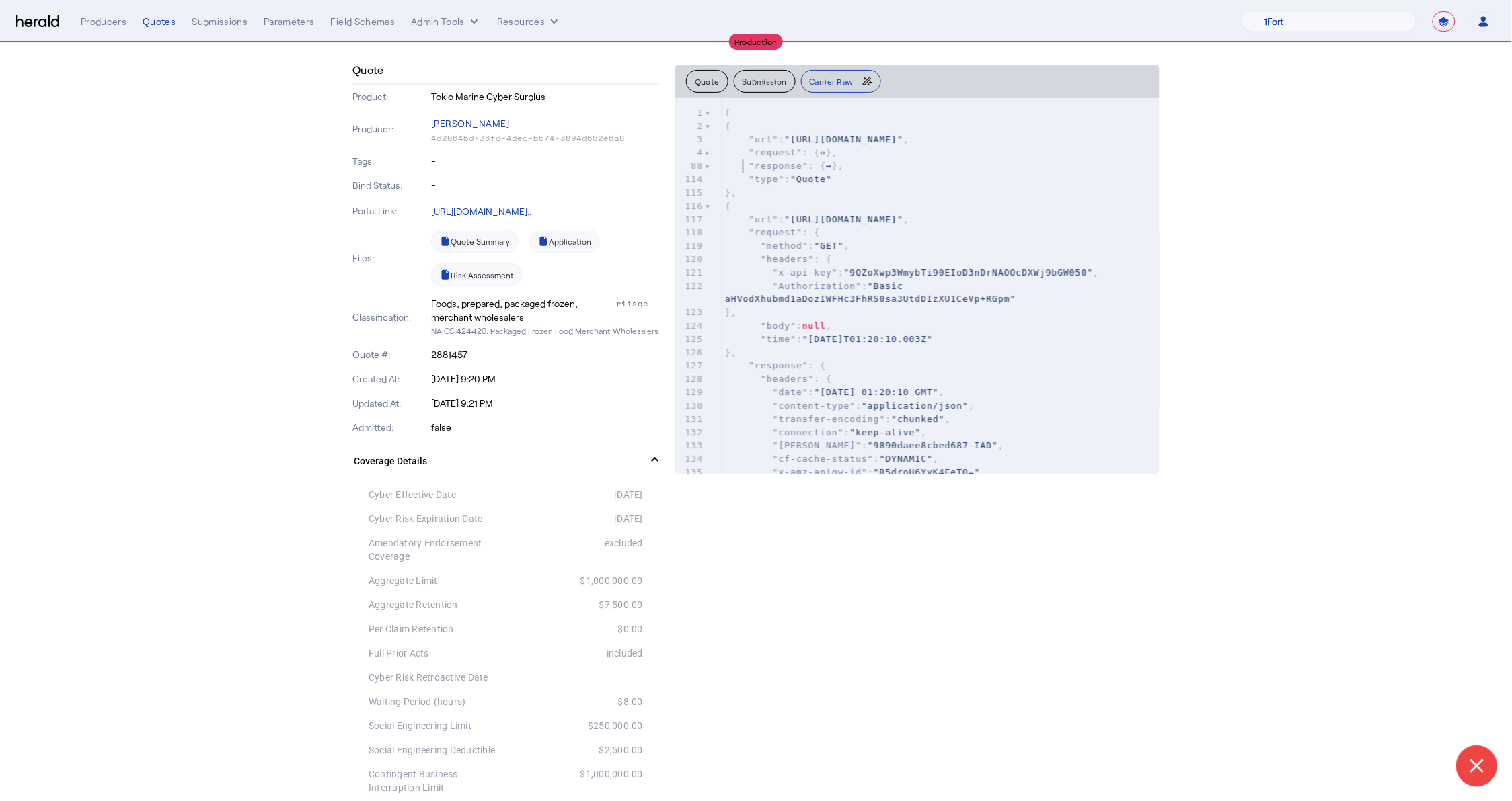
click at [722, 167] on div "1 [ 2 { 3 "url" : "[URL][DOMAIN_NAME]" , 4 "request" : { ↔ }, 88 "response" : {…" at bounding box center [941, 379] width 437 height 546
type textarea "**********"
drag, startPoint x: 753, startPoint y: 190, endPoint x: 753, endPoint y: 168, distance: 22.0
click at [753, 168] on div "1 [ 2 { 3 "url" : "[URL][DOMAIN_NAME]" , 4 "request" : { ↔ }, 88 "response" : {…" at bounding box center [941, 379] width 437 height 546
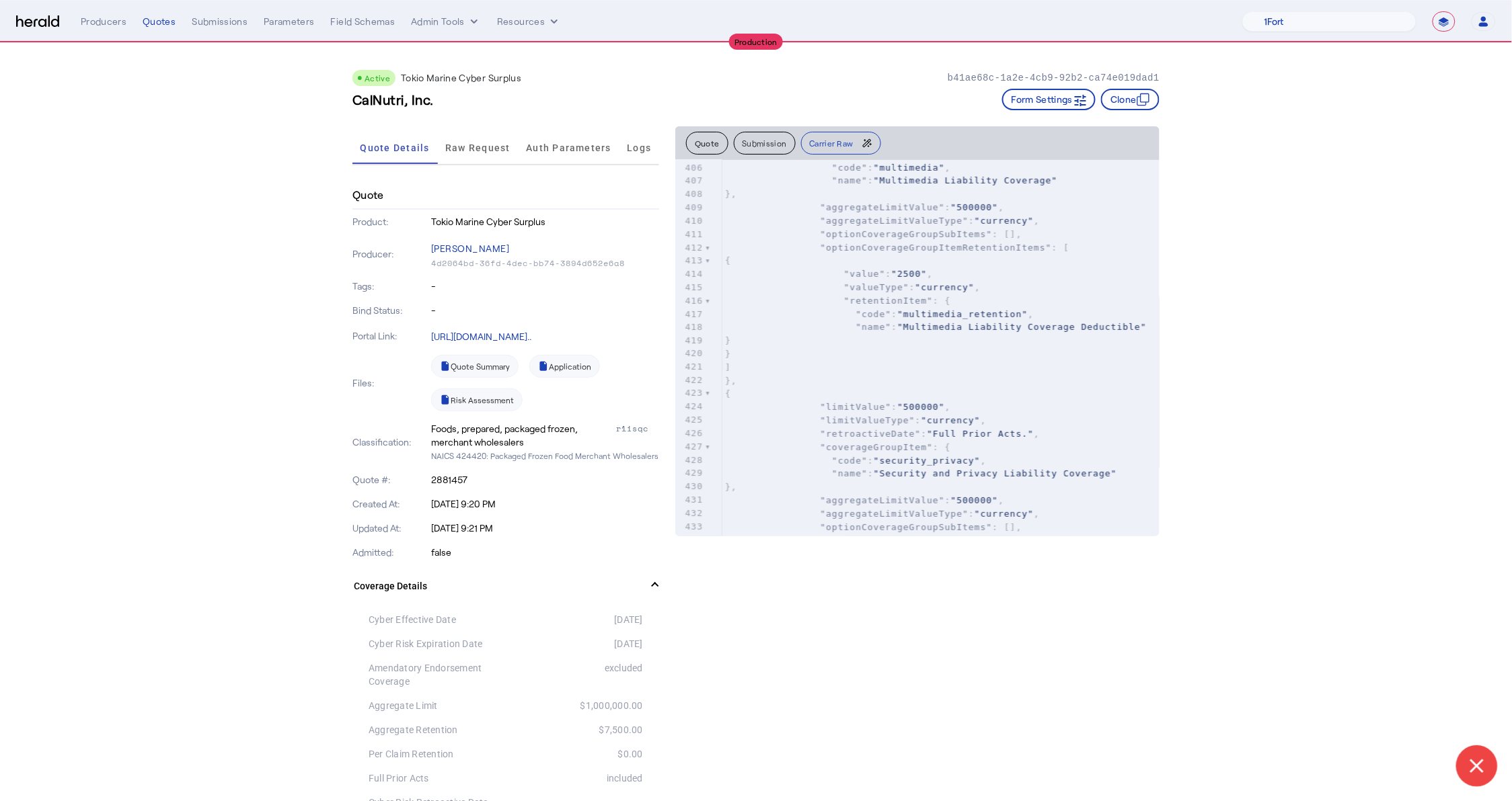
click at [485, 121] on div "Active Tokio Marine Cyber Surplus b41ae68c-1a2e-4cb9-92b2-ca74e019dad1 CalNutri…" at bounding box center [756, 84] width 807 height 83
click at [485, 136] on span "Raw Request" at bounding box center [478, 148] width 65 height 32
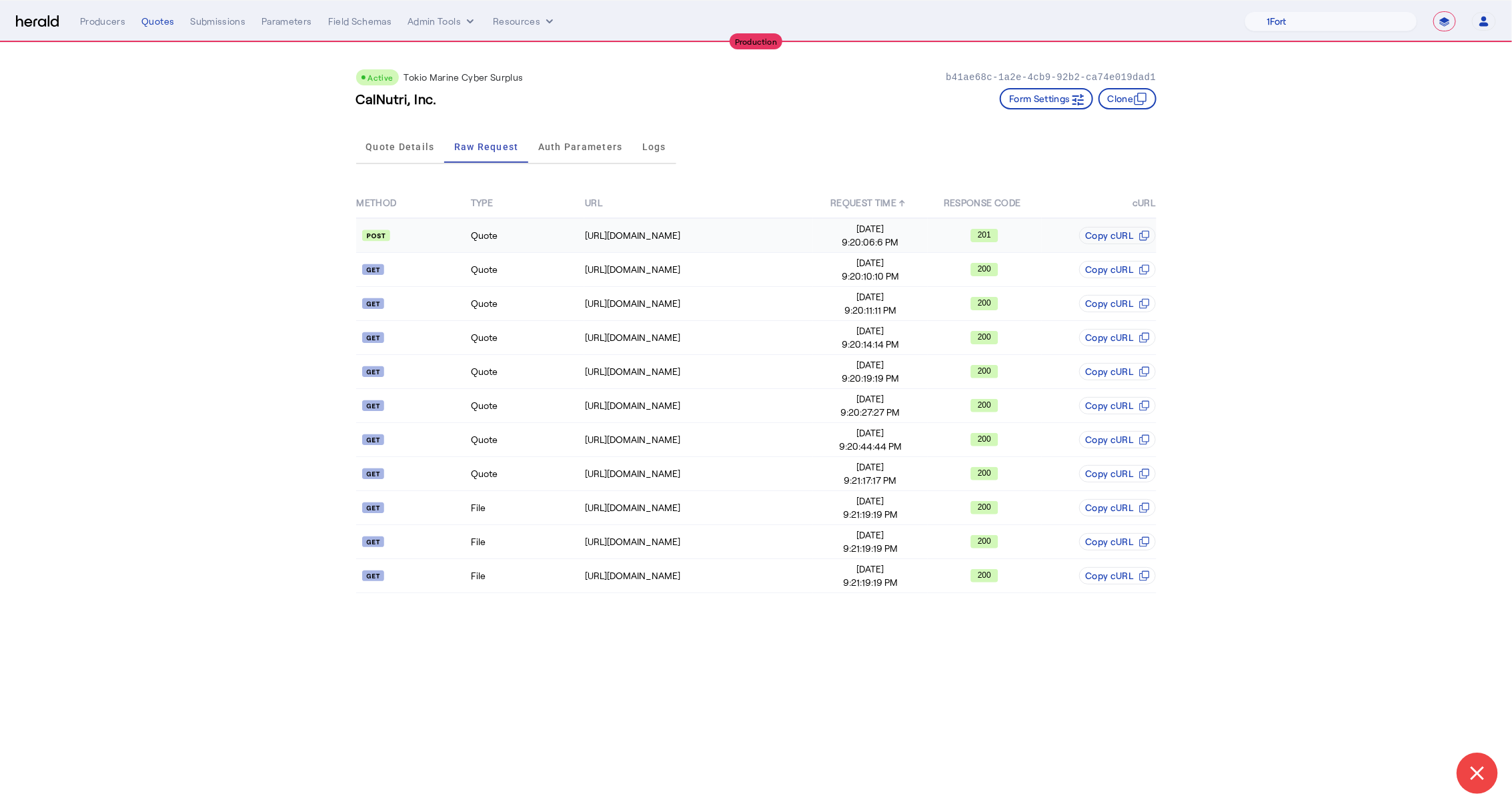
click at [462, 243] on td at bounding box center [413, 235] width 114 height 35
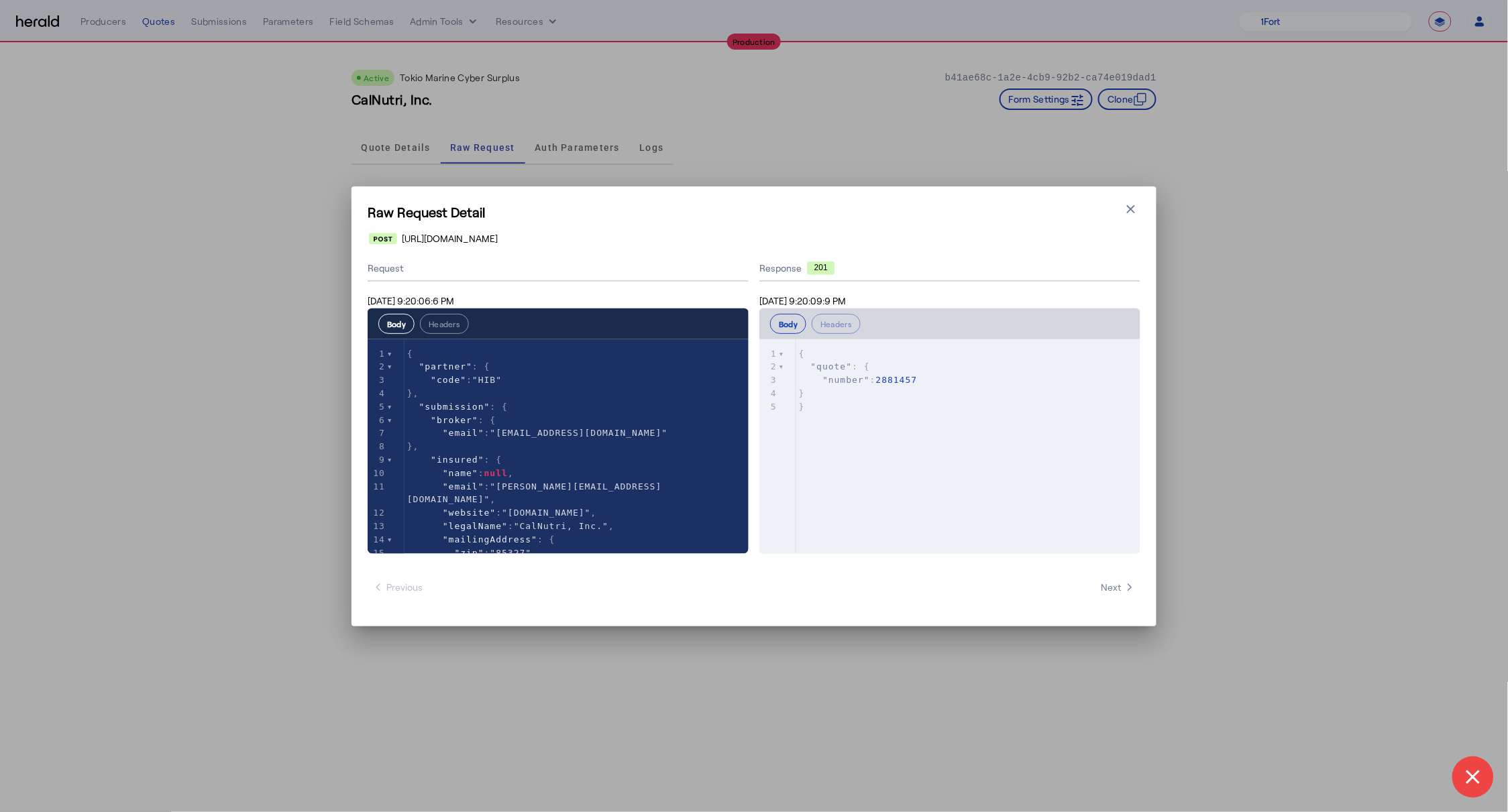
click at [639, 133] on div "Raw Request Detail Close modal [URL][DOMAIN_NAME] Request [DATE] 9:20:06:6 PM B…" at bounding box center [754, 406] width 1508 height 812
click at [1133, 212] on icon "button" at bounding box center [1131, 210] width 14 height 14
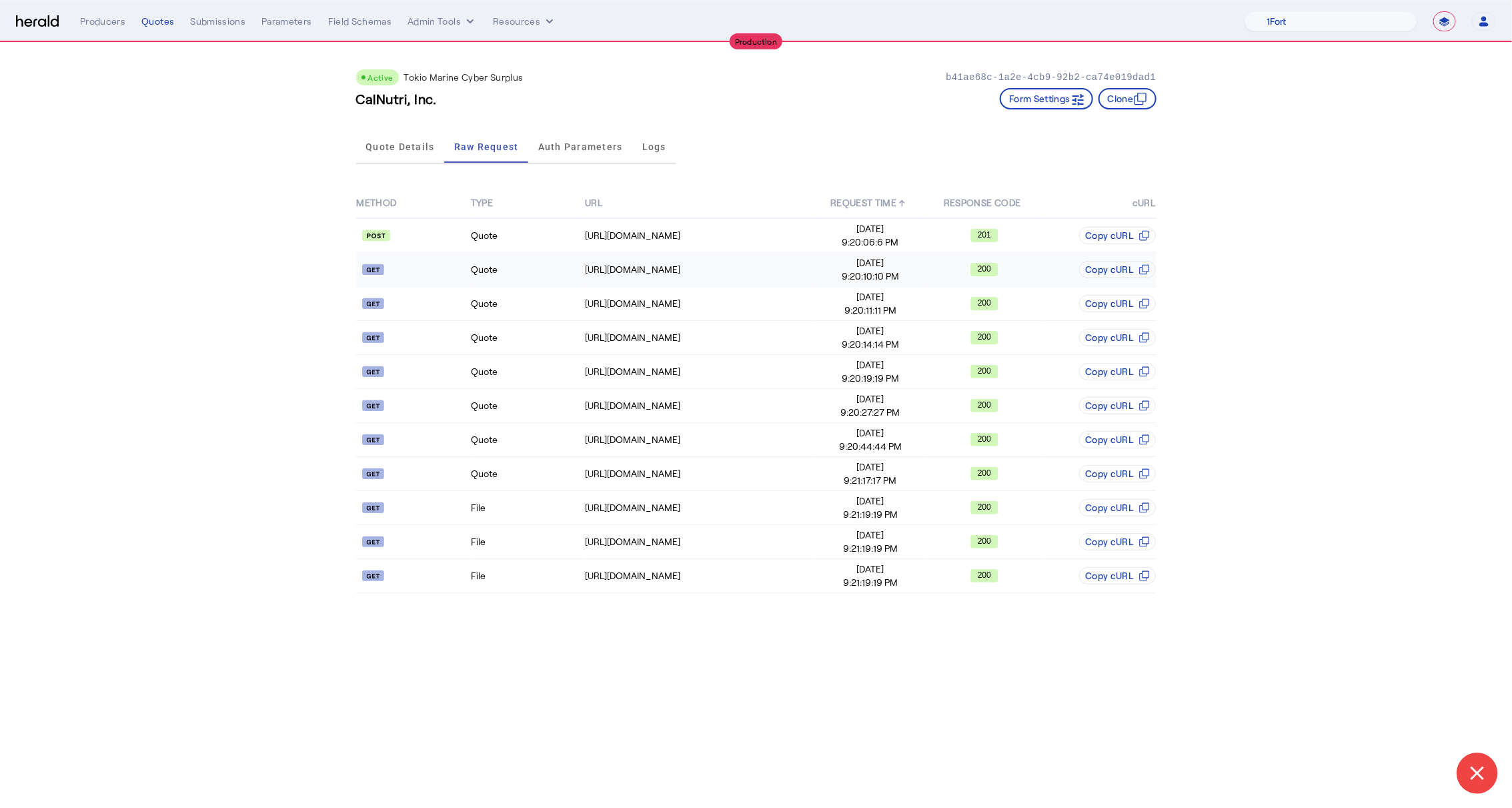
click at [548, 280] on td "Quote" at bounding box center [527, 270] width 114 height 34
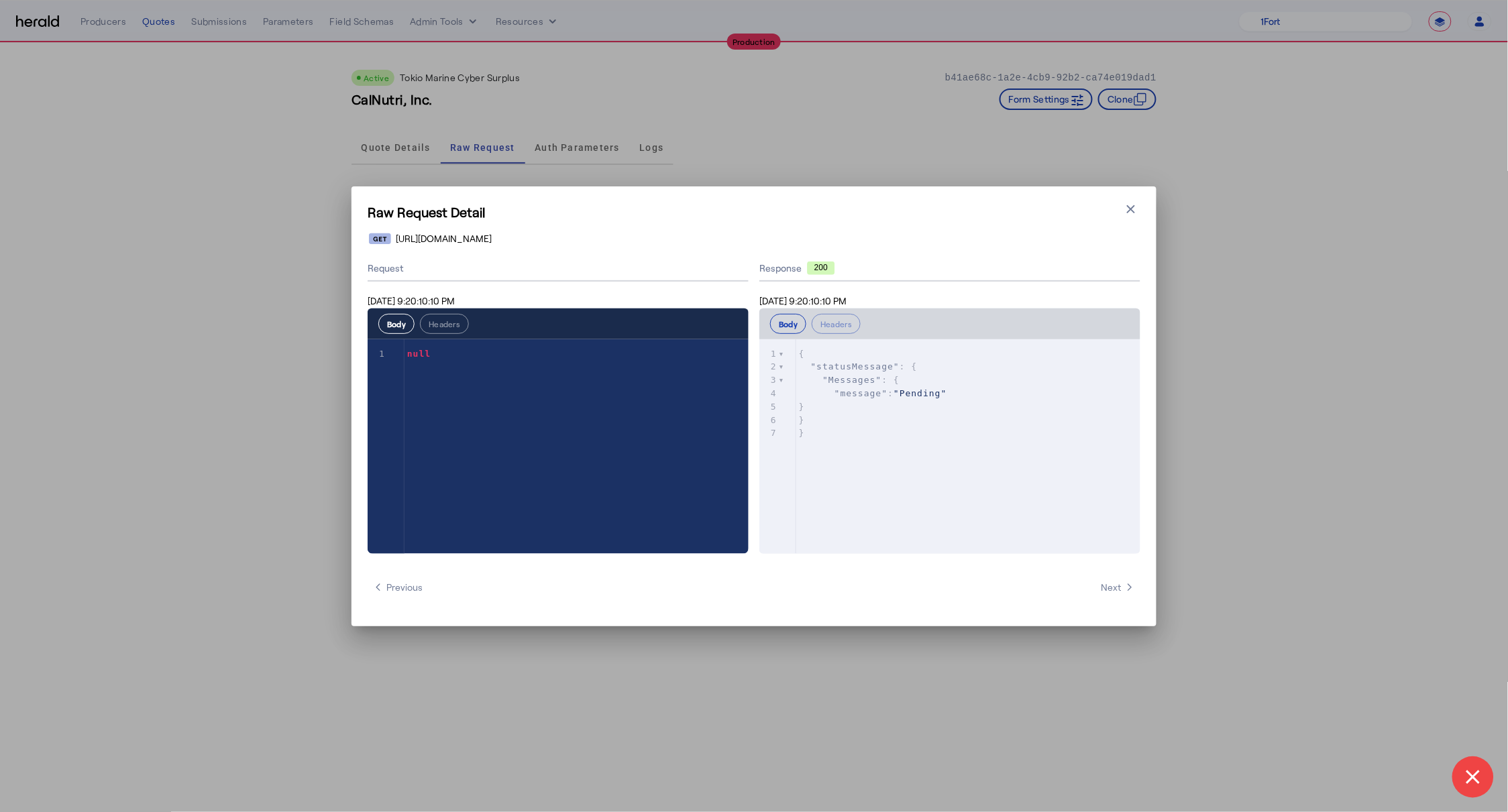
click at [610, 201] on div "Raw Request Detail Close modal [URL][DOMAIN_NAME] Request [DATE] 9:20:10:10 PM …" at bounding box center [754, 406] width 805 height 440
click at [624, 178] on div "Raw Request Detail Close modal [URL][DOMAIN_NAME] Request [DATE] 9:20:10:10 PM …" at bounding box center [754, 406] width 1508 height 812
click at [1110, 203] on h1 "Raw Request Detail" at bounding box center [753, 212] width 773 height 19
click at [1134, 203] on icon "button" at bounding box center [1131, 210] width 14 height 14
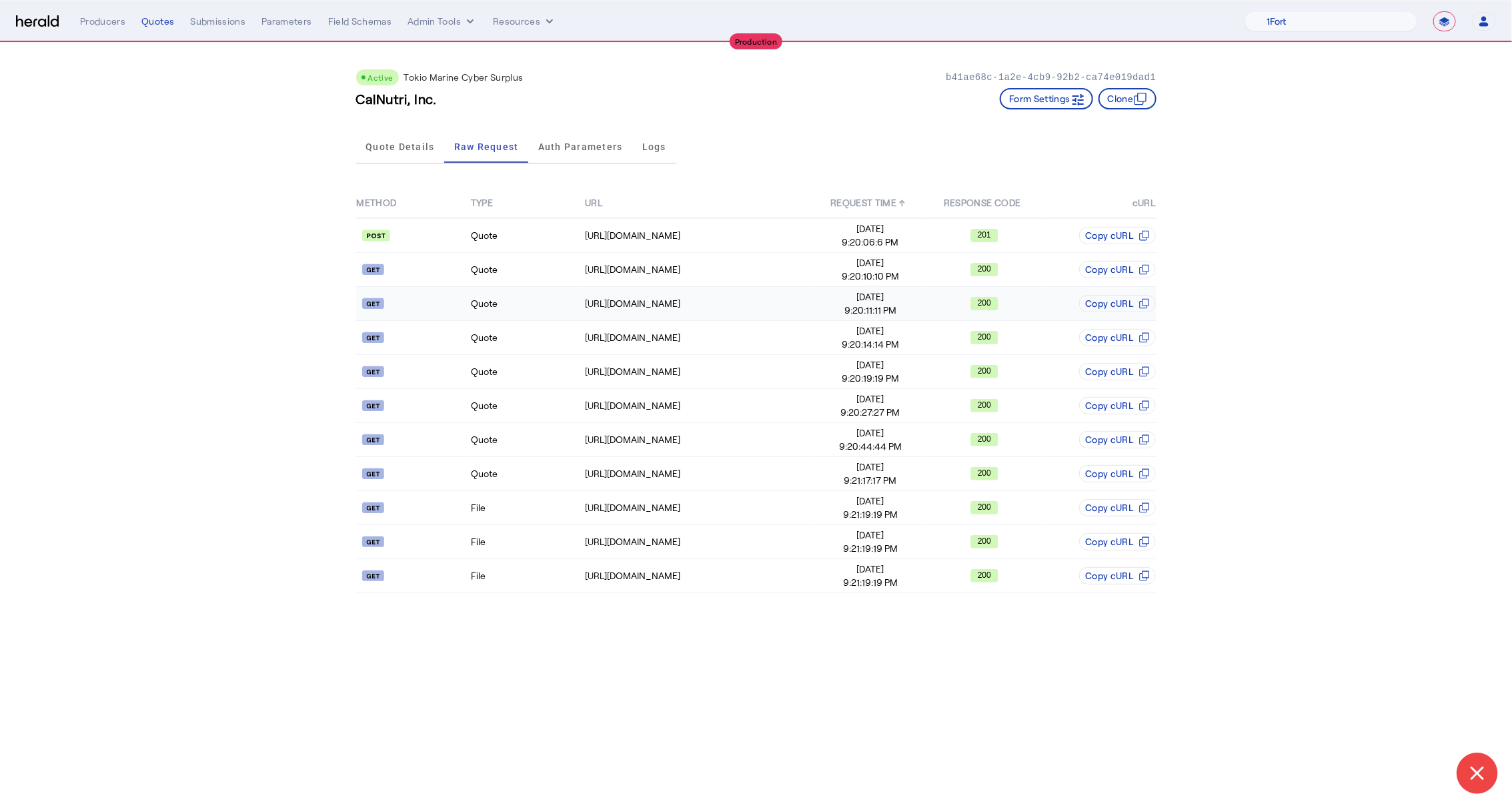
click at [916, 297] on span "[DATE]" at bounding box center [870, 297] width 112 height 14
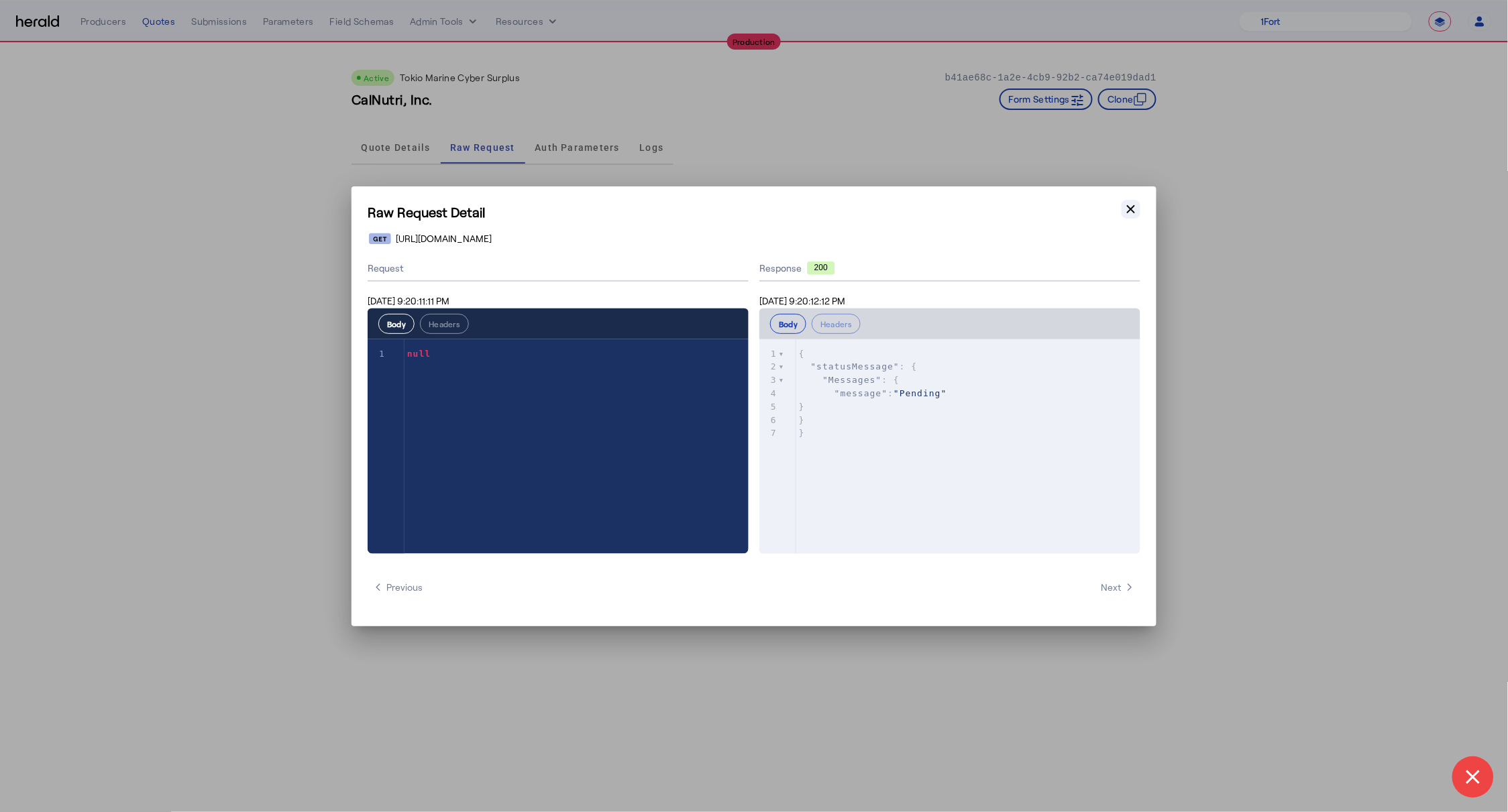
click at [1132, 205] on icon "button" at bounding box center [1131, 210] width 14 height 14
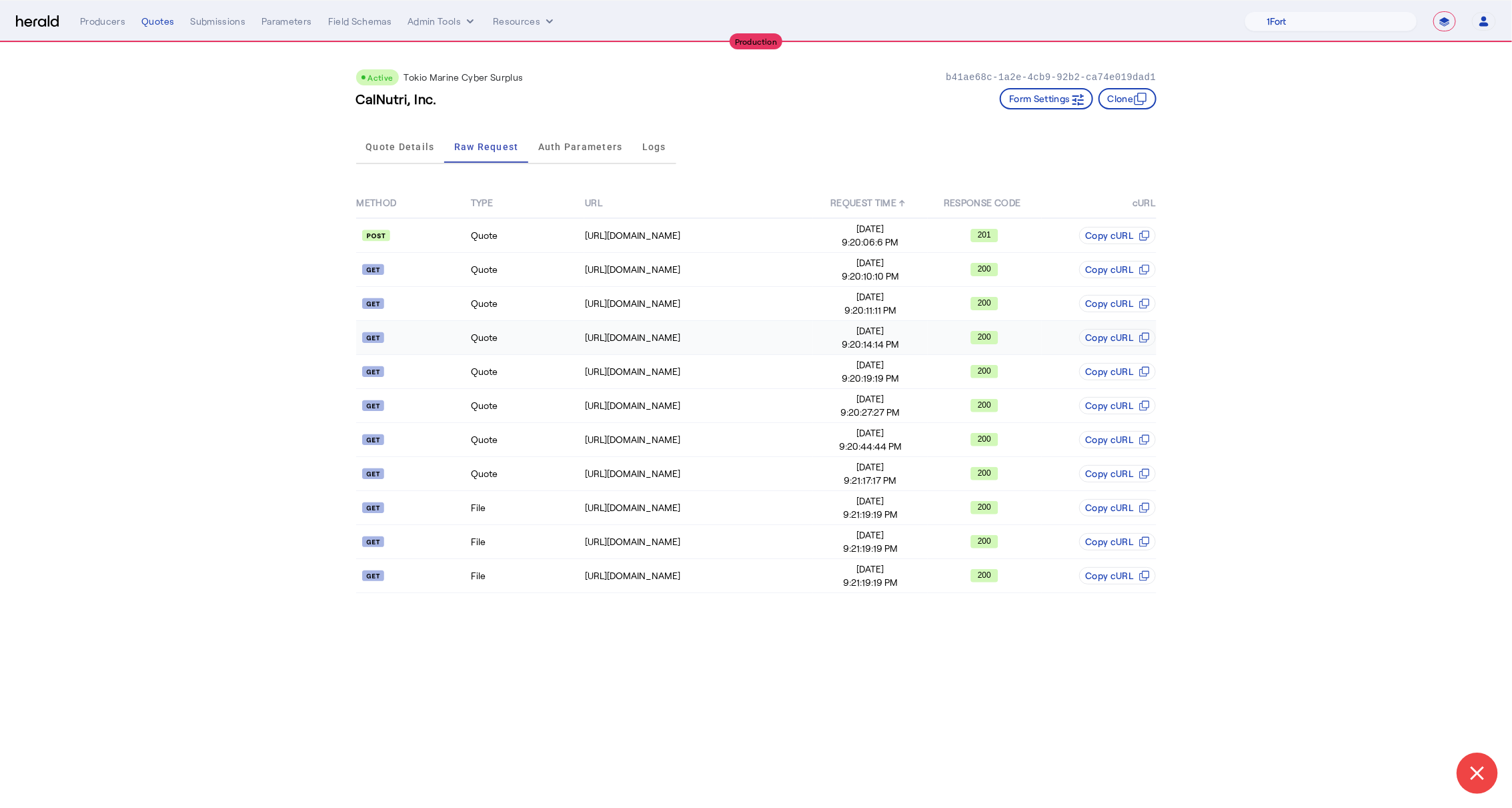
click at [912, 329] on span "[DATE]" at bounding box center [870, 331] width 112 height 14
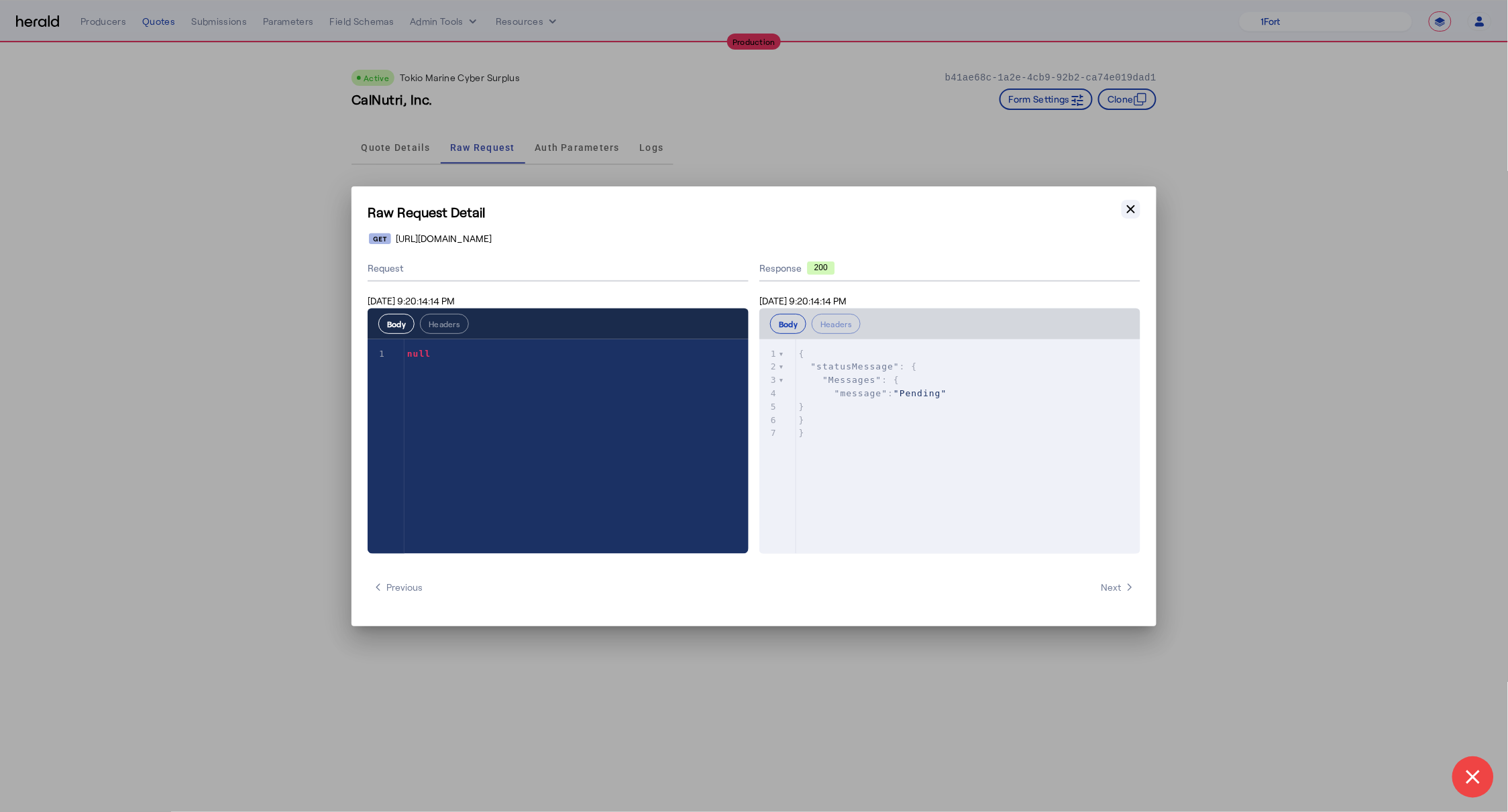
click at [1128, 206] on icon "button" at bounding box center [1131, 208] width 8 height 8
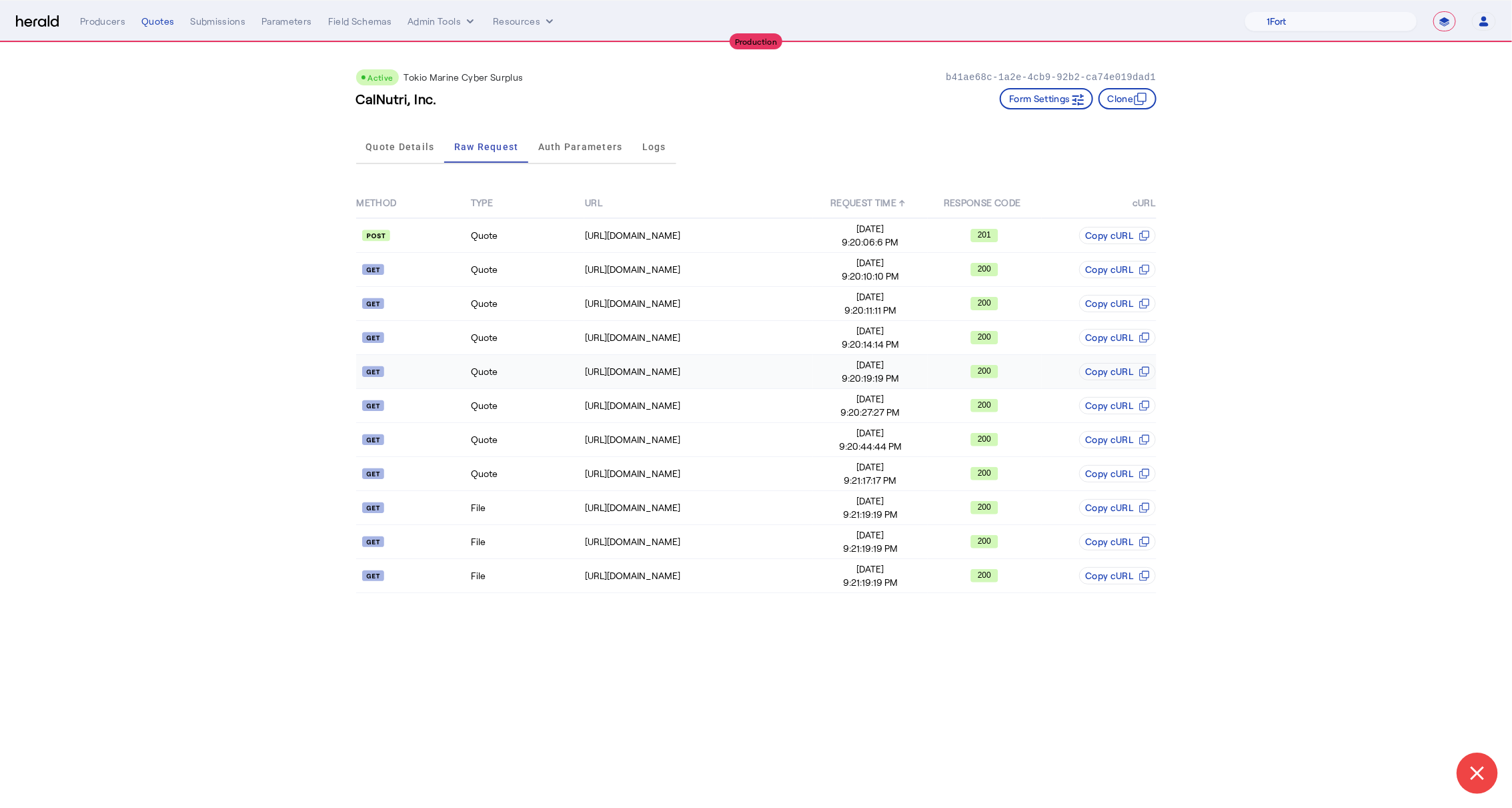
click at [935, 372] on div "200" at bounding box center [984, 372] width 112 height 14
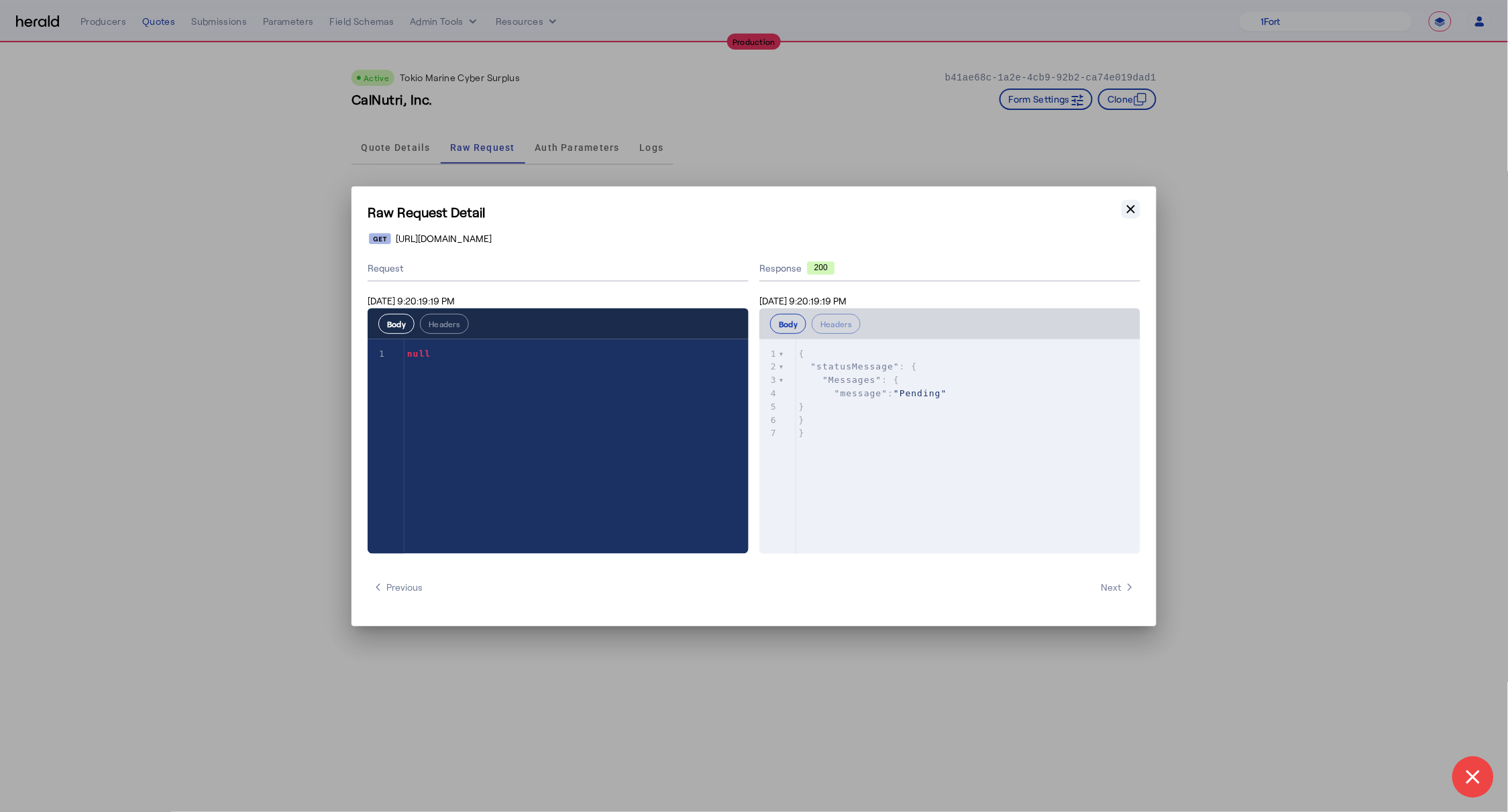
click at [1133, 213] on icon "button" at bounding box center [1131, 210] width 14 height 14
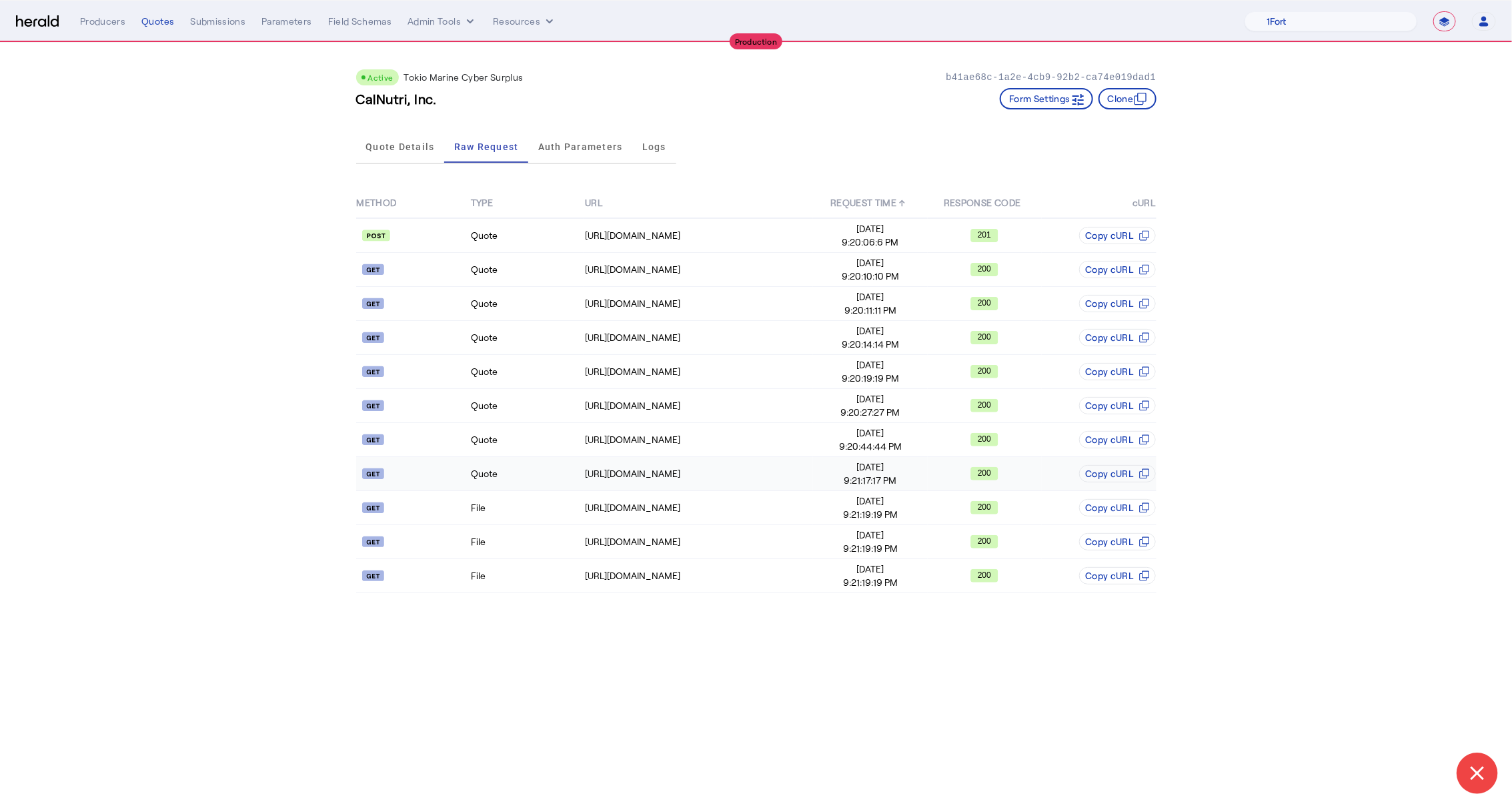
click at [928, 471] on div "200" at bounding box center [984, 474] width 112 height 14
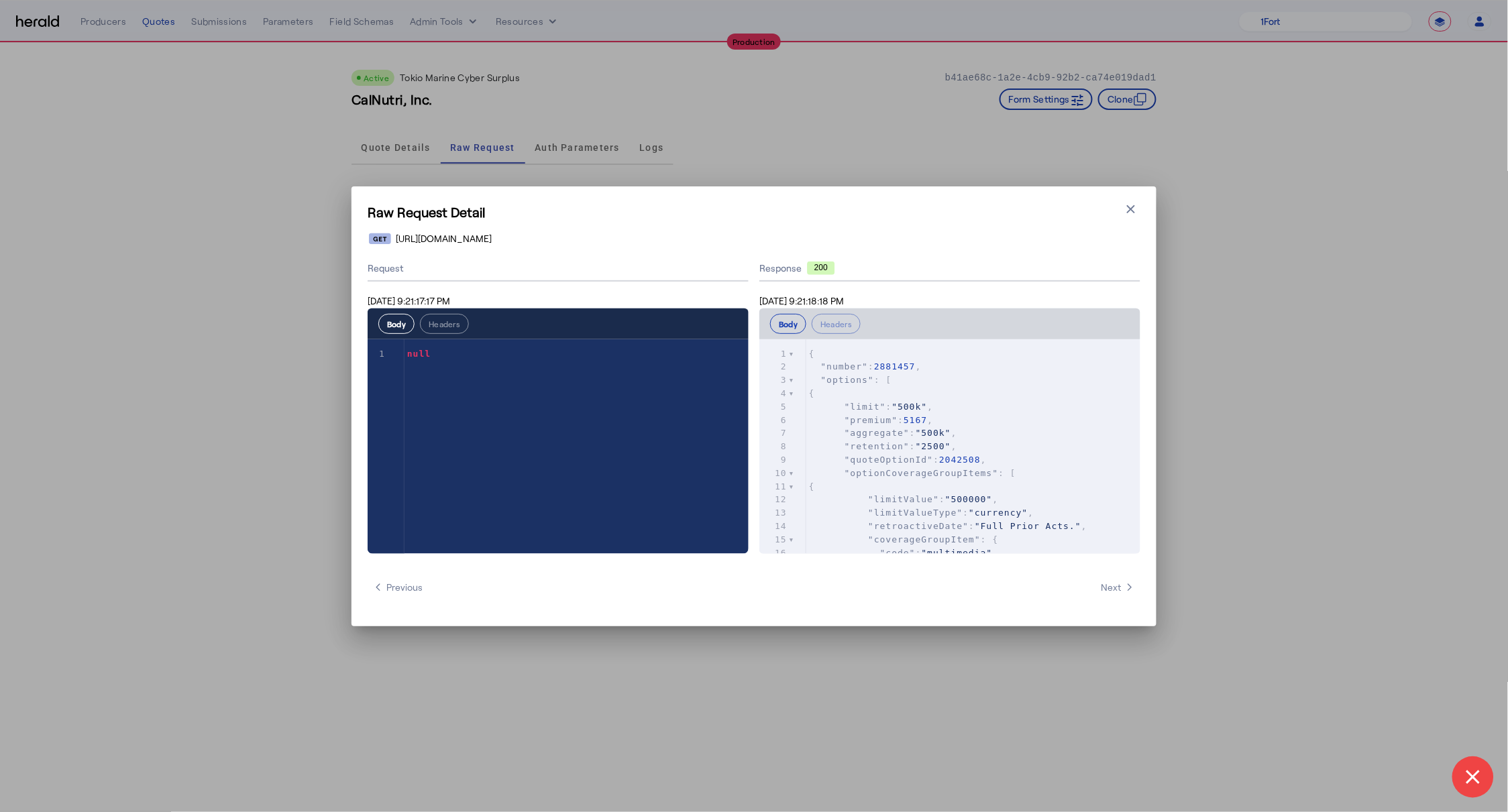
click at [828, 360] on pre ""number" : 2881457 ," at bounding box center [973, 367] width 334 height 14
type textarea "**********"
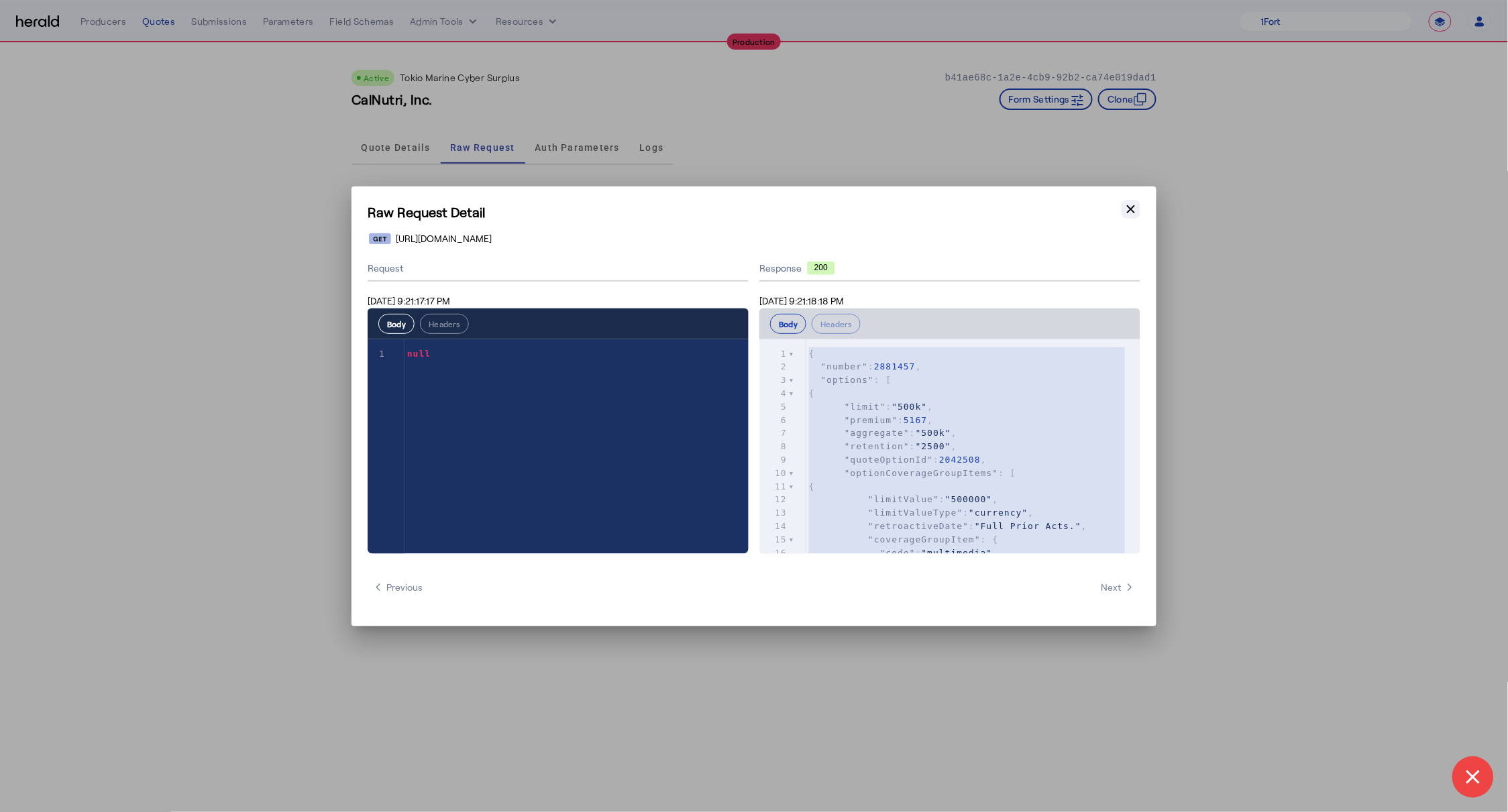
click at [1132, 208] on icon "button" at bounding box center [1131, 208] width 8 height 8
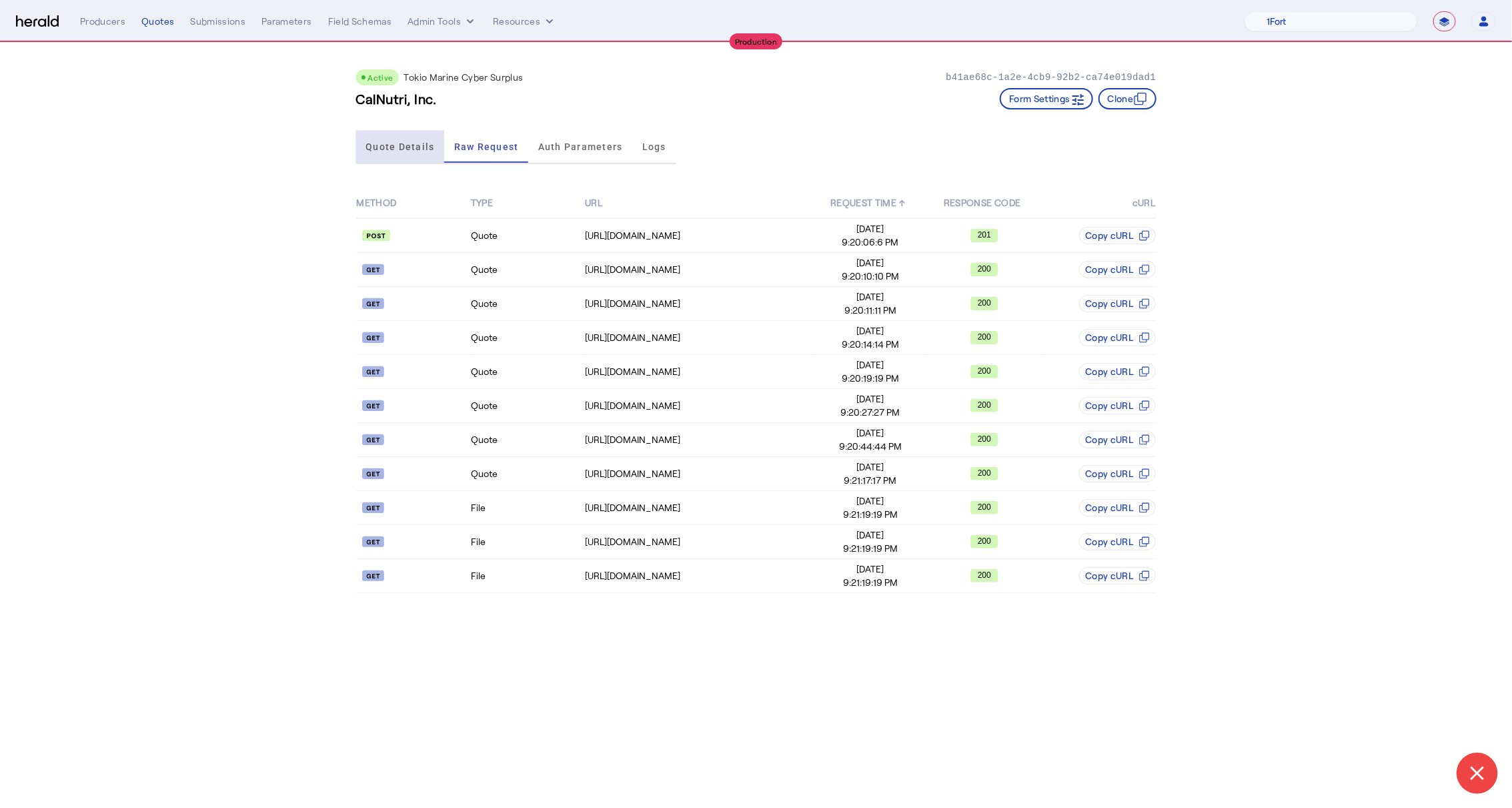
click at [409, 147] on span "Quote Details" at bounding box center [399, 147] width 69 height 10
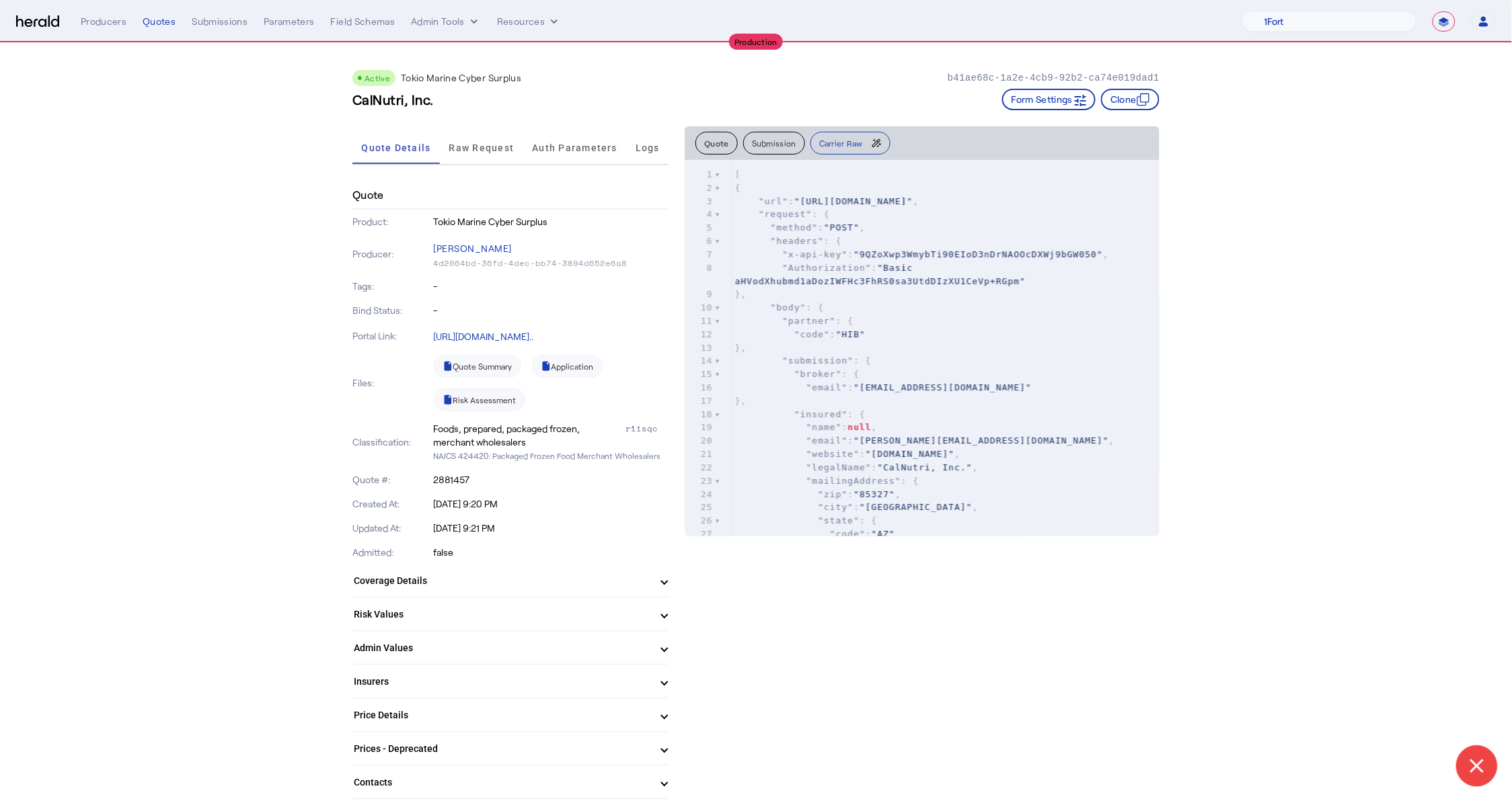
click at [842, 374] on span ""broker"" at bounding box center [818, 374] width 47 height 10
drag, startPoint x: 803, startPoint y: 169, endPoint x: 829, endPoint y: 161, distance: 27.2
click at [829, 161] on div "**********" at bounding box center [922, 168] width 475 height 16
drag, startPoint x: 783, startPoint y: 166, endPoint x: 842, endPoint y: 168, distance: 59.0
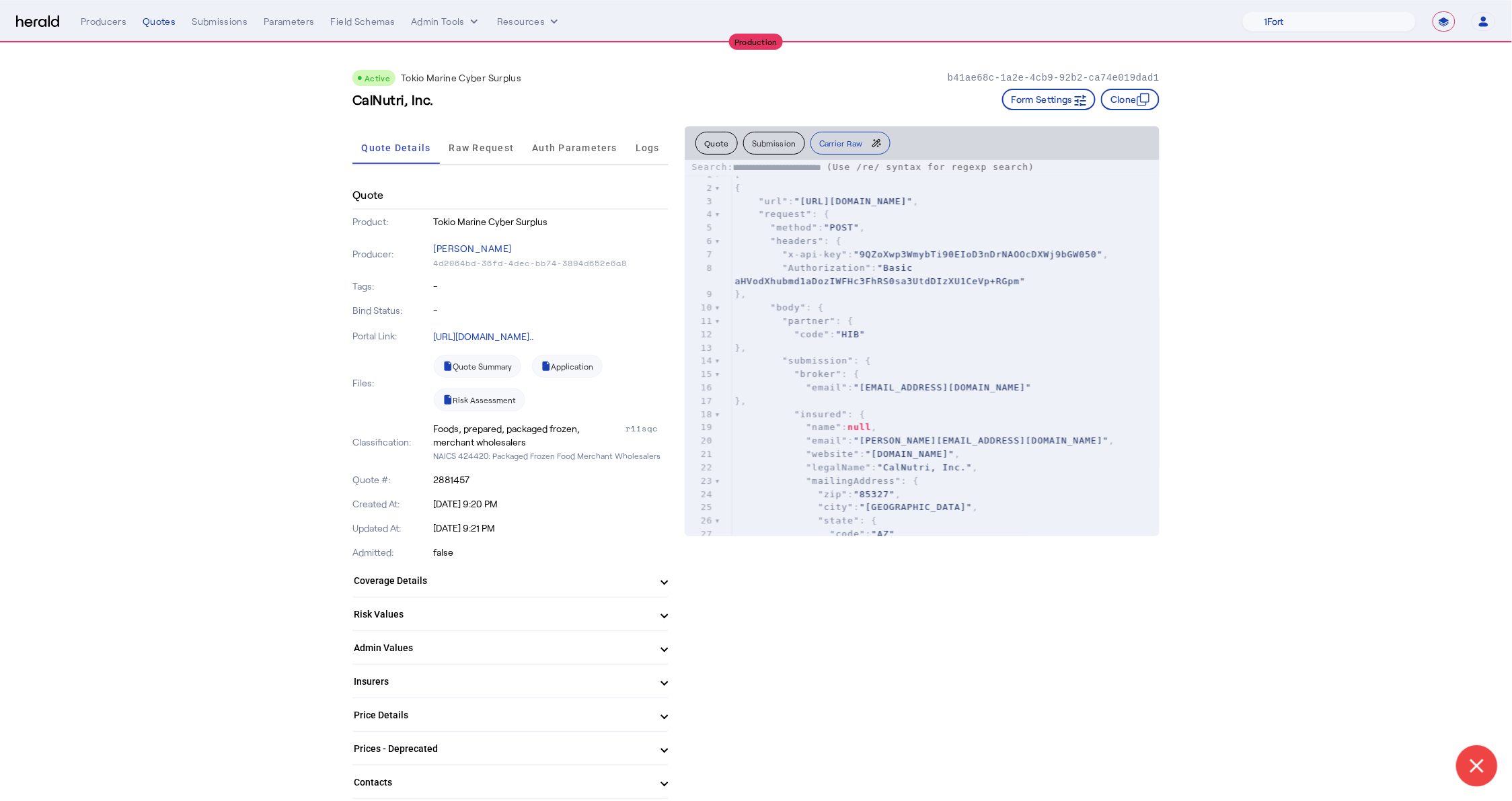
click at [842, 168] on div "**********" at bounding box center [922, 168] width 475 height 16
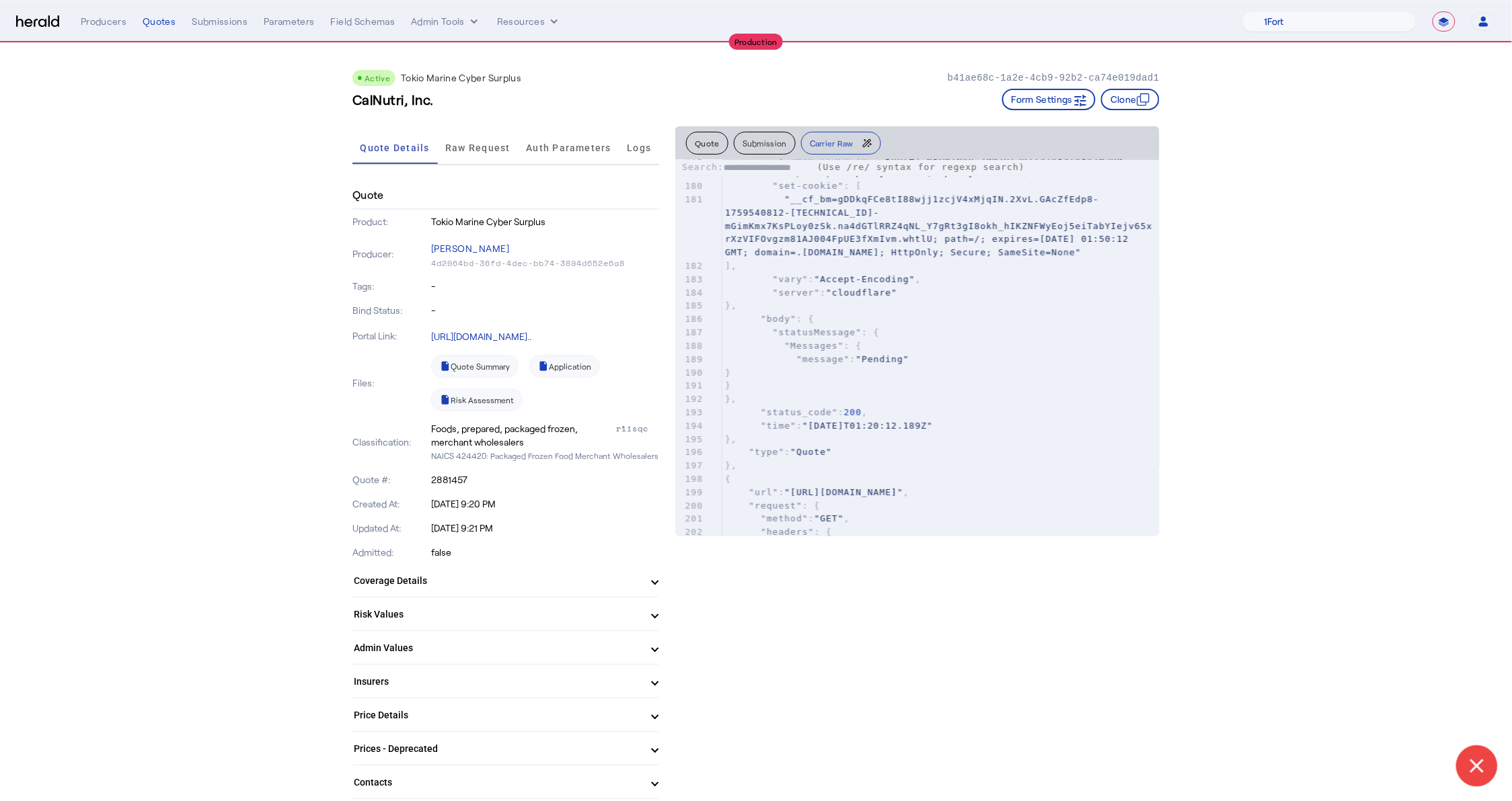
scroll to position [2659, 0]
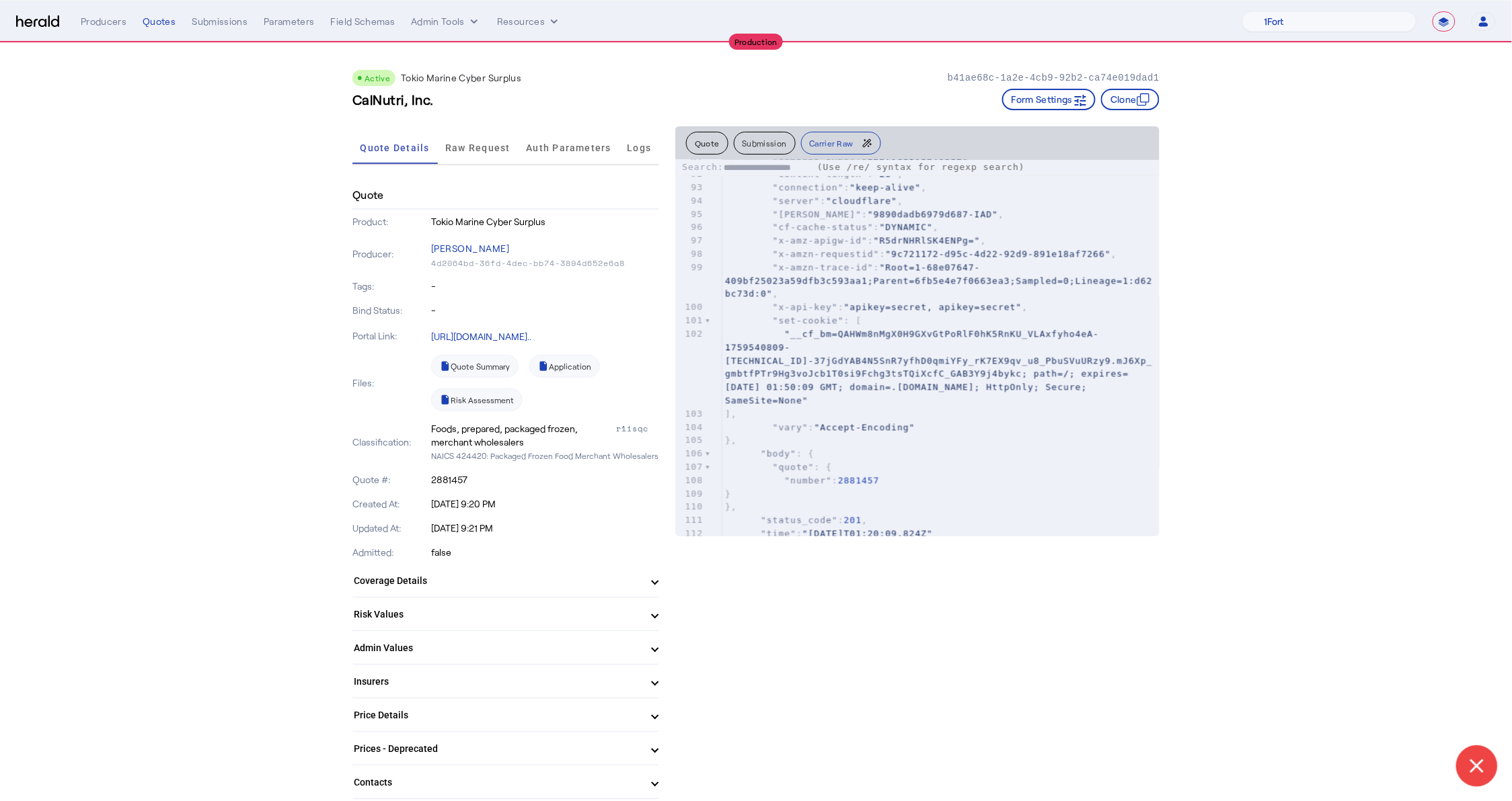
type input "**********"
click at [489, 587] on mat-expansion-panel-header "Coverage Details" at bounding box center [506, 580] width 307 height 32
drag, startPoint x: 588, startPoint y: 703, endPoint x: 649, endPoint y: 730, distance: 66.7
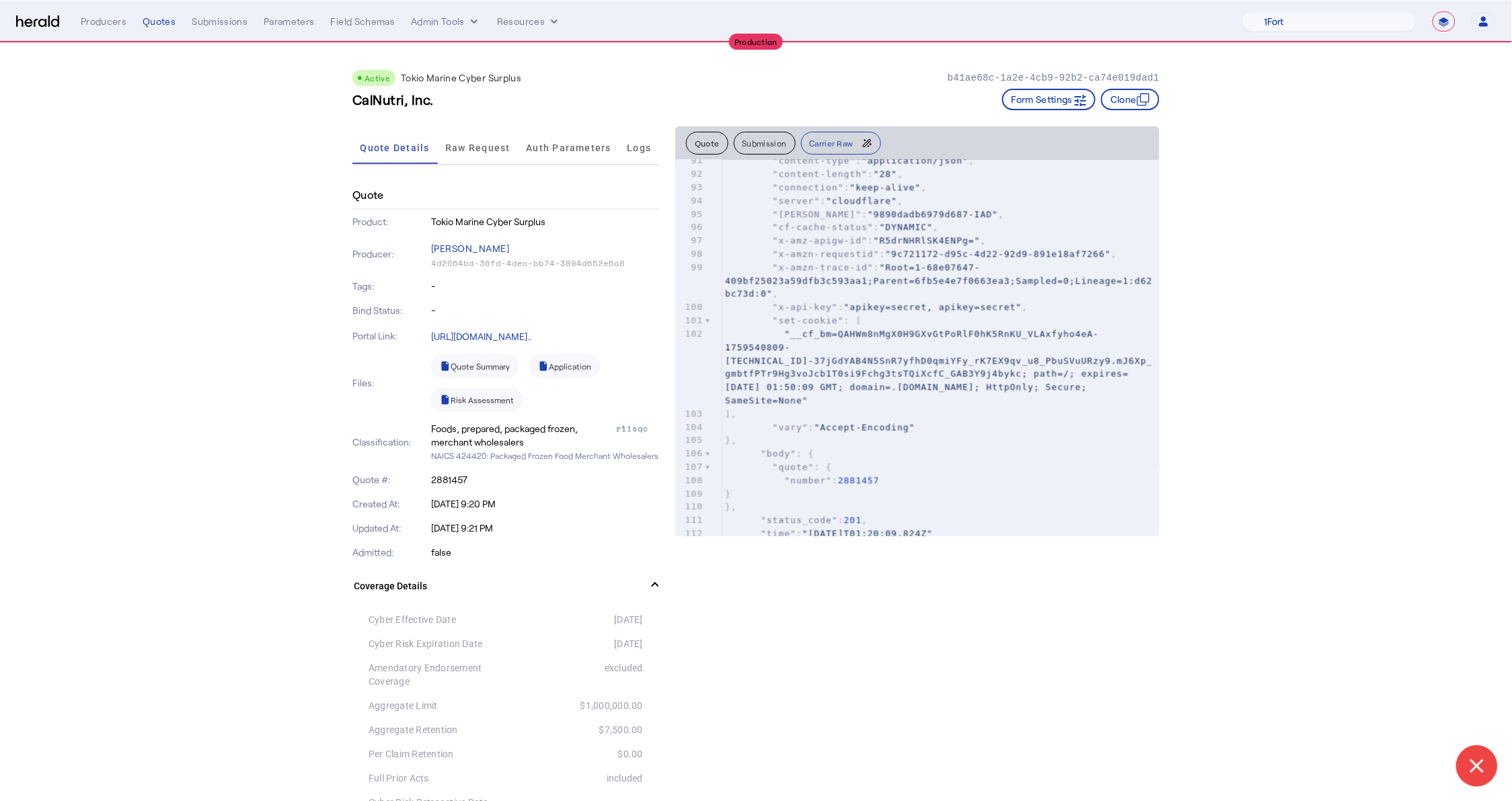
click at [894, 281] on span ""Root=1-68e07647-409bf25023a59dfb3c593aa1;Parent=6fb5e4e7f0663ea3;Sampled=0;Lin…" at bounding box center [939, 281] width 427 height 37
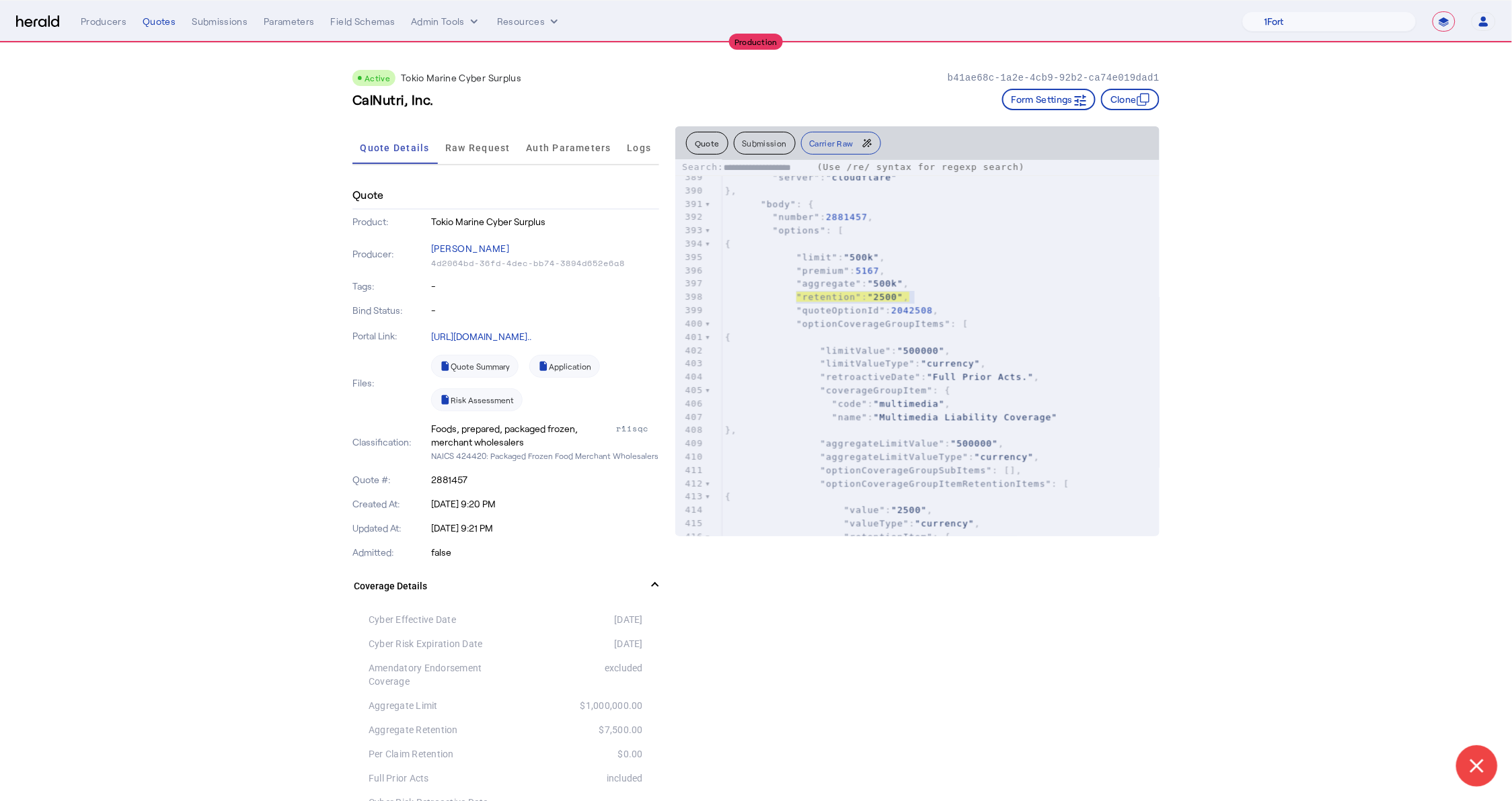
scroll to position [5765, 0]
type input "**********"
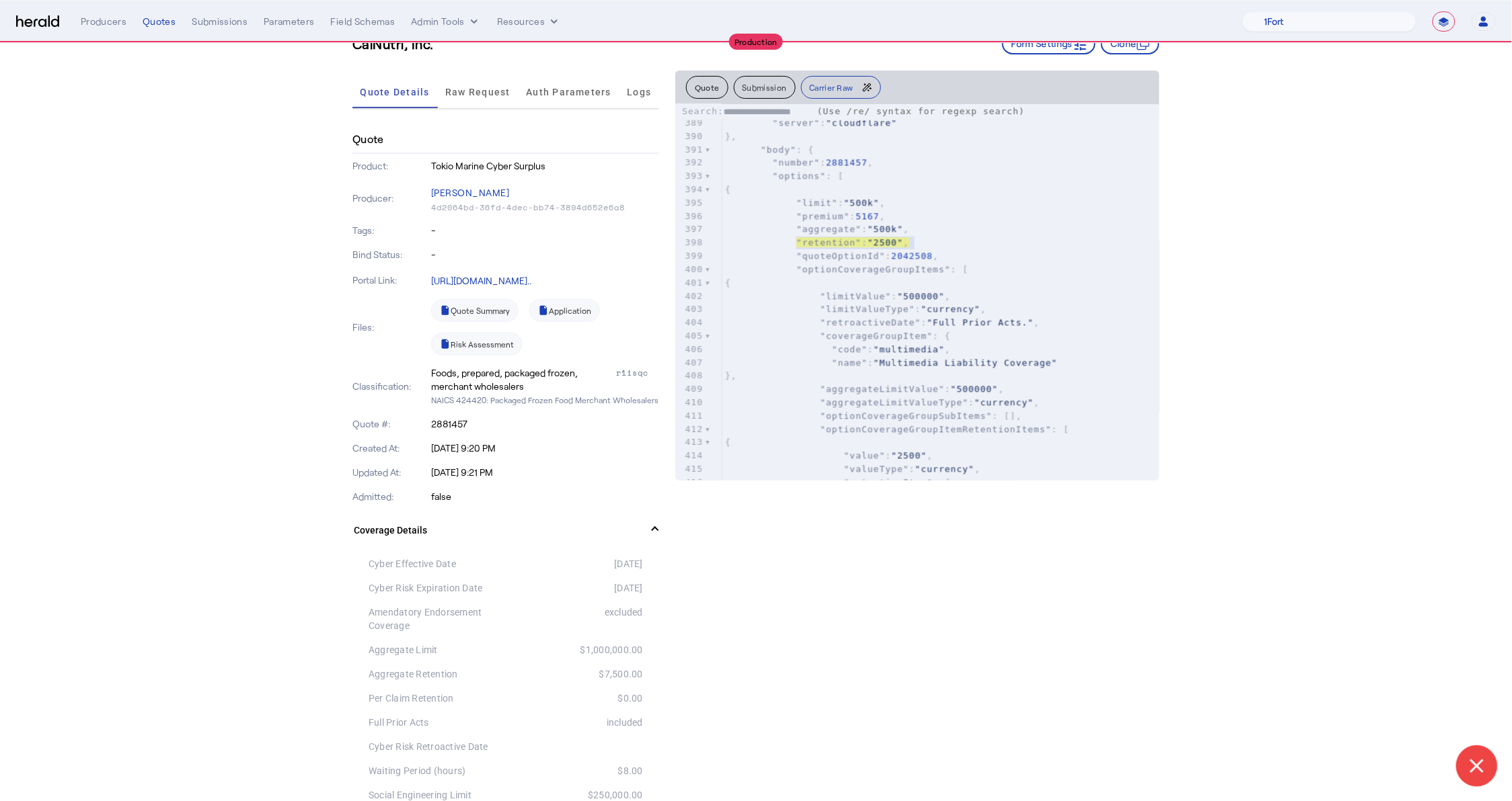
scroll to position [58, 0]
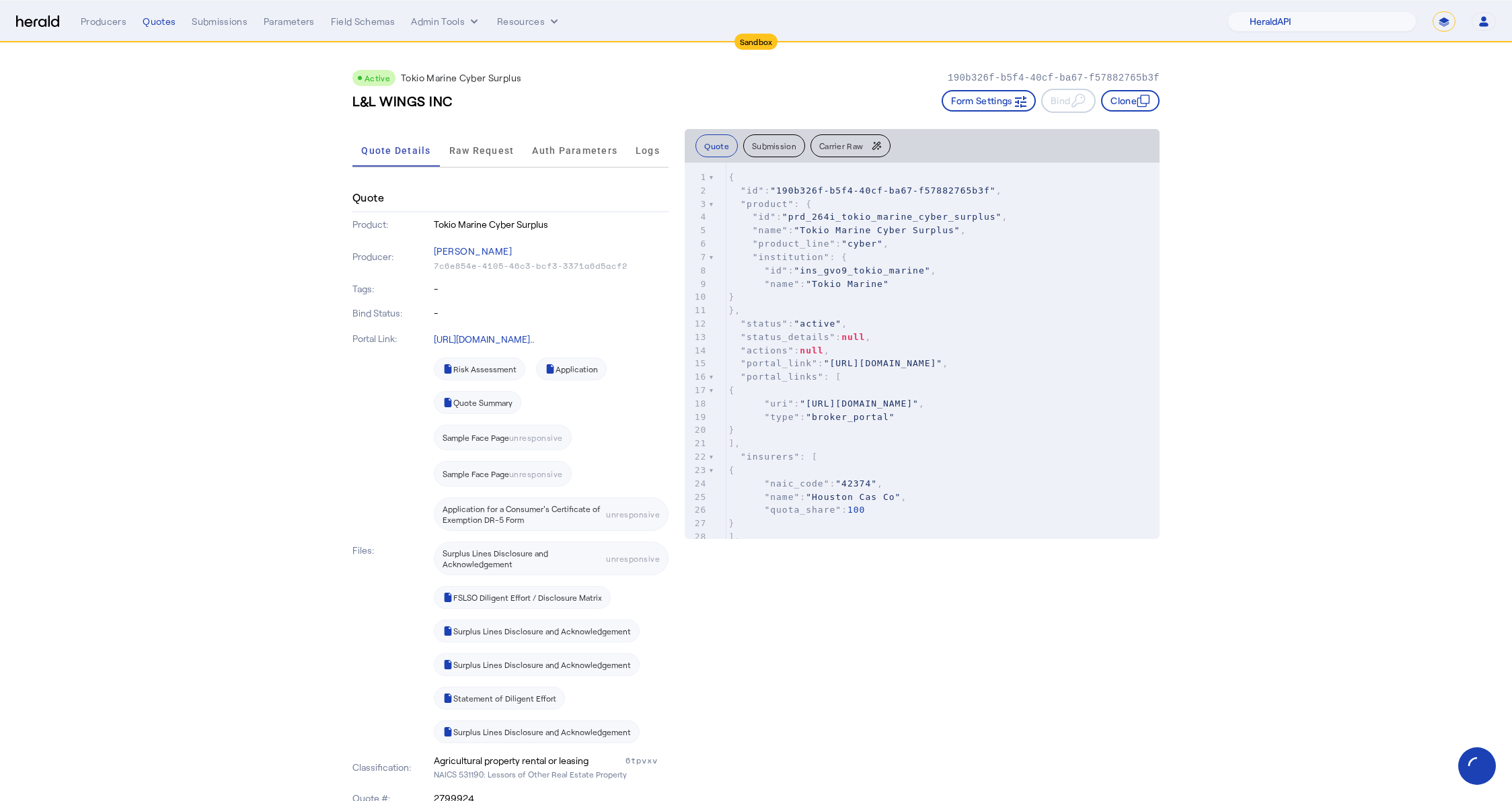
select select "pfm_2v8p_herald_api"
select select "*******"
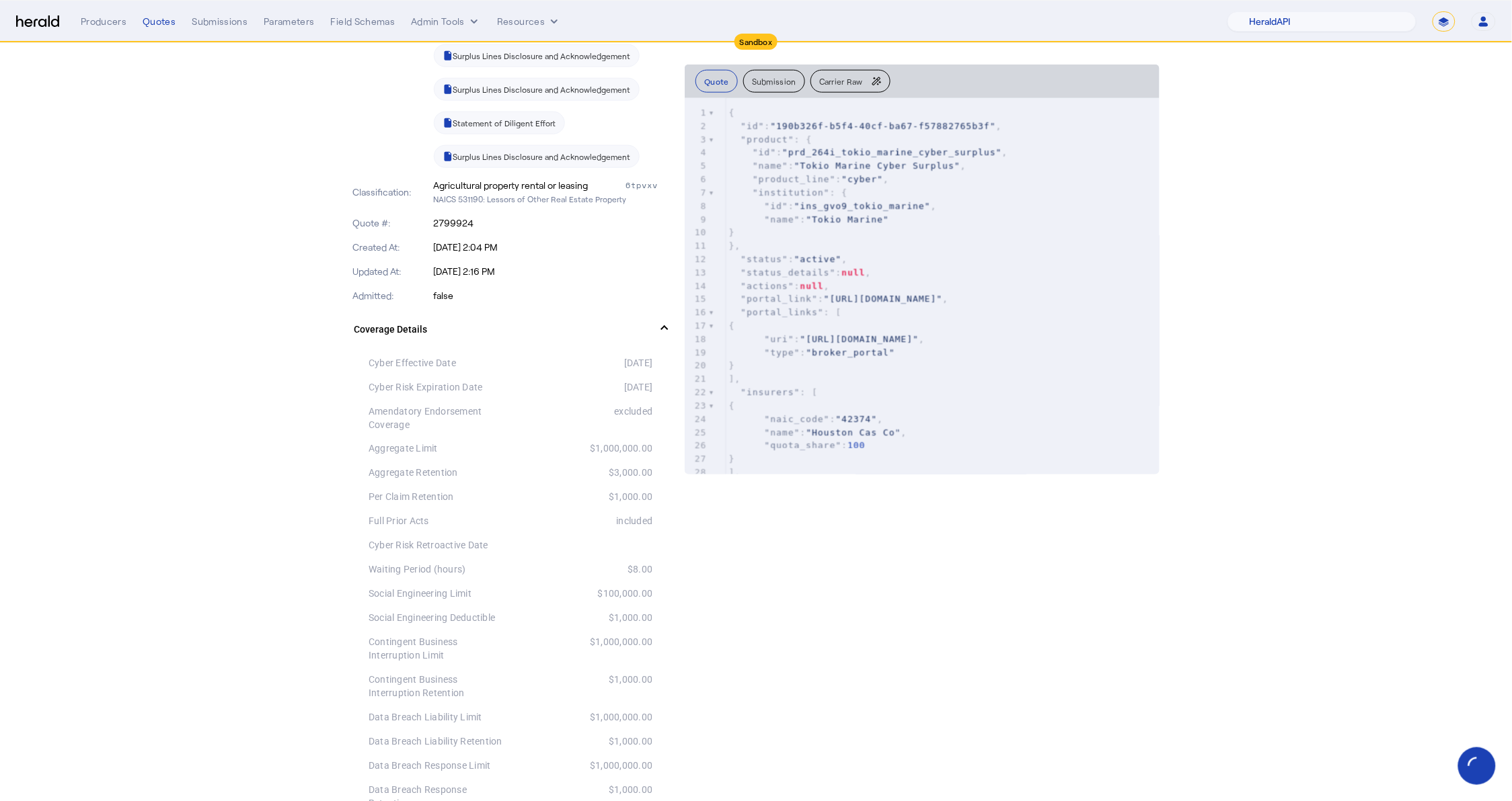
click at [449, 423] on div "Amendatory Endorsement Coverage" at bounding box center [439, 418] width 142 height 27
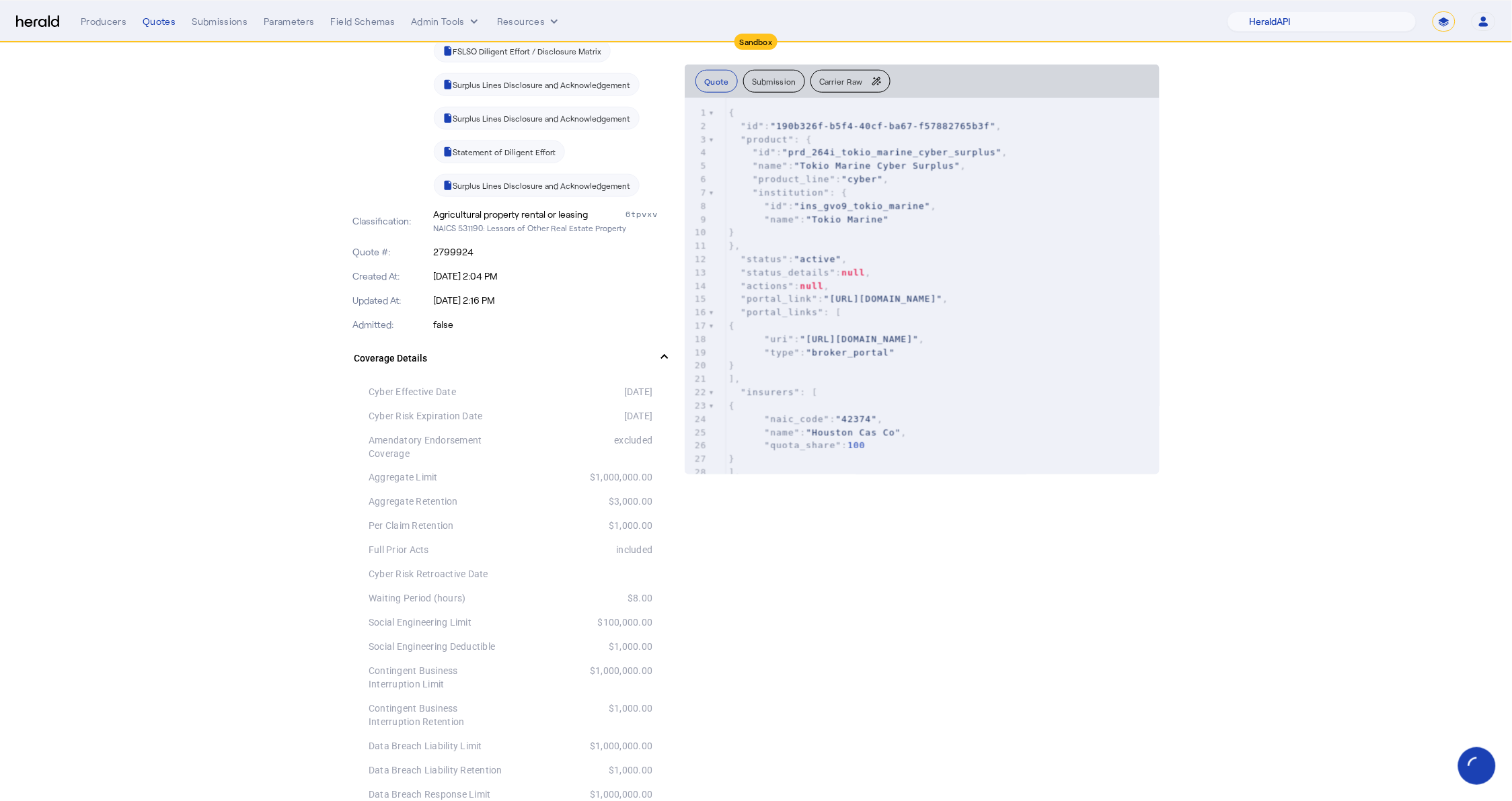
scroll to position [551, 0]
click at [555, 596] on div "$8.00" at bounding box center [581, 594] width 142 height 14
click at [554, 624] on div "$100,000.00" at bounding box center [581, 618] width 142 height 14
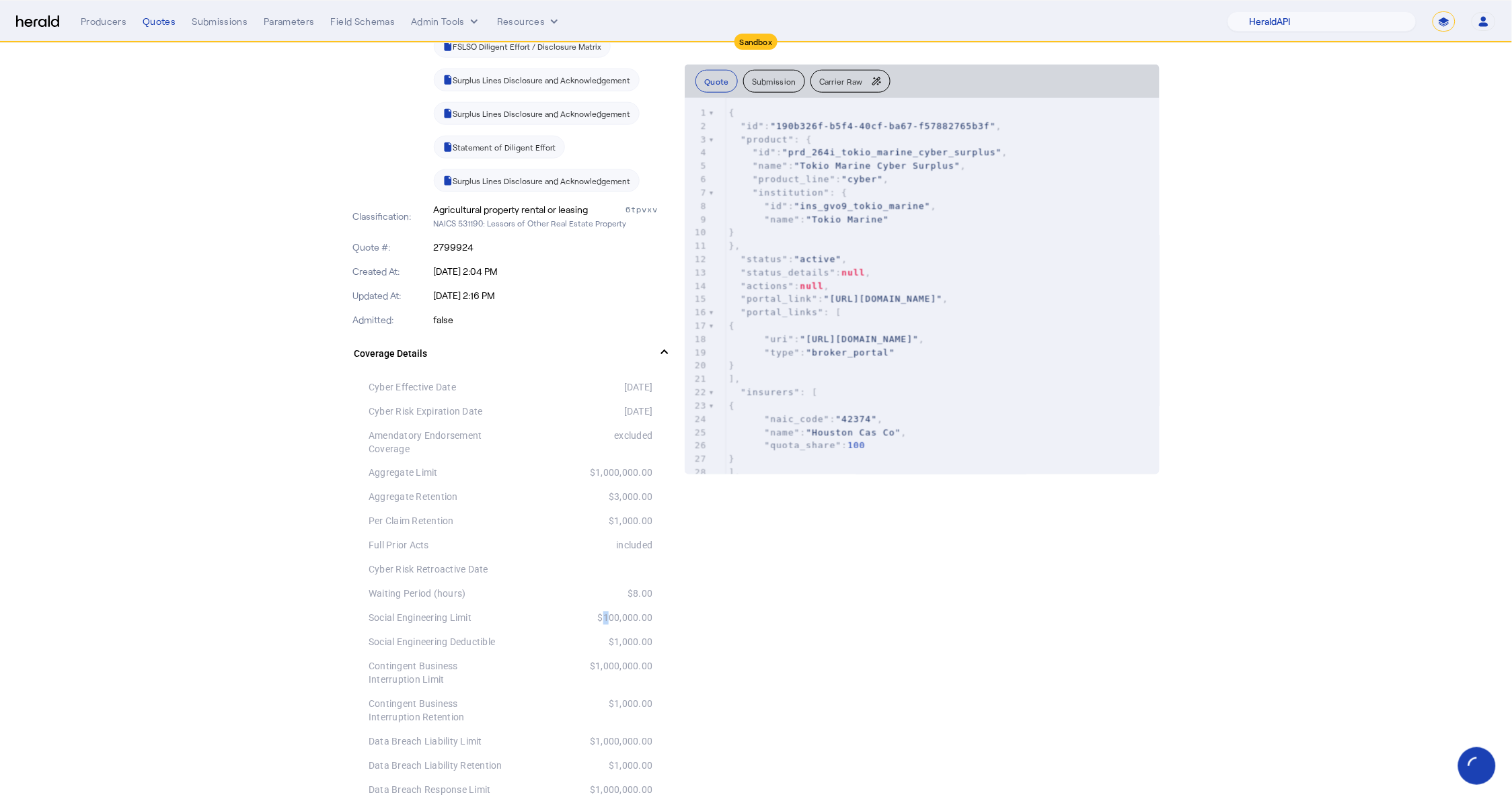
click at [554, 624] on div "$100,000.00" at bounding box center [581, 618] width 142 height 14
click at [600, 640] on div "$1,000.00" at bounding box center [581, 643] width 142 height 14
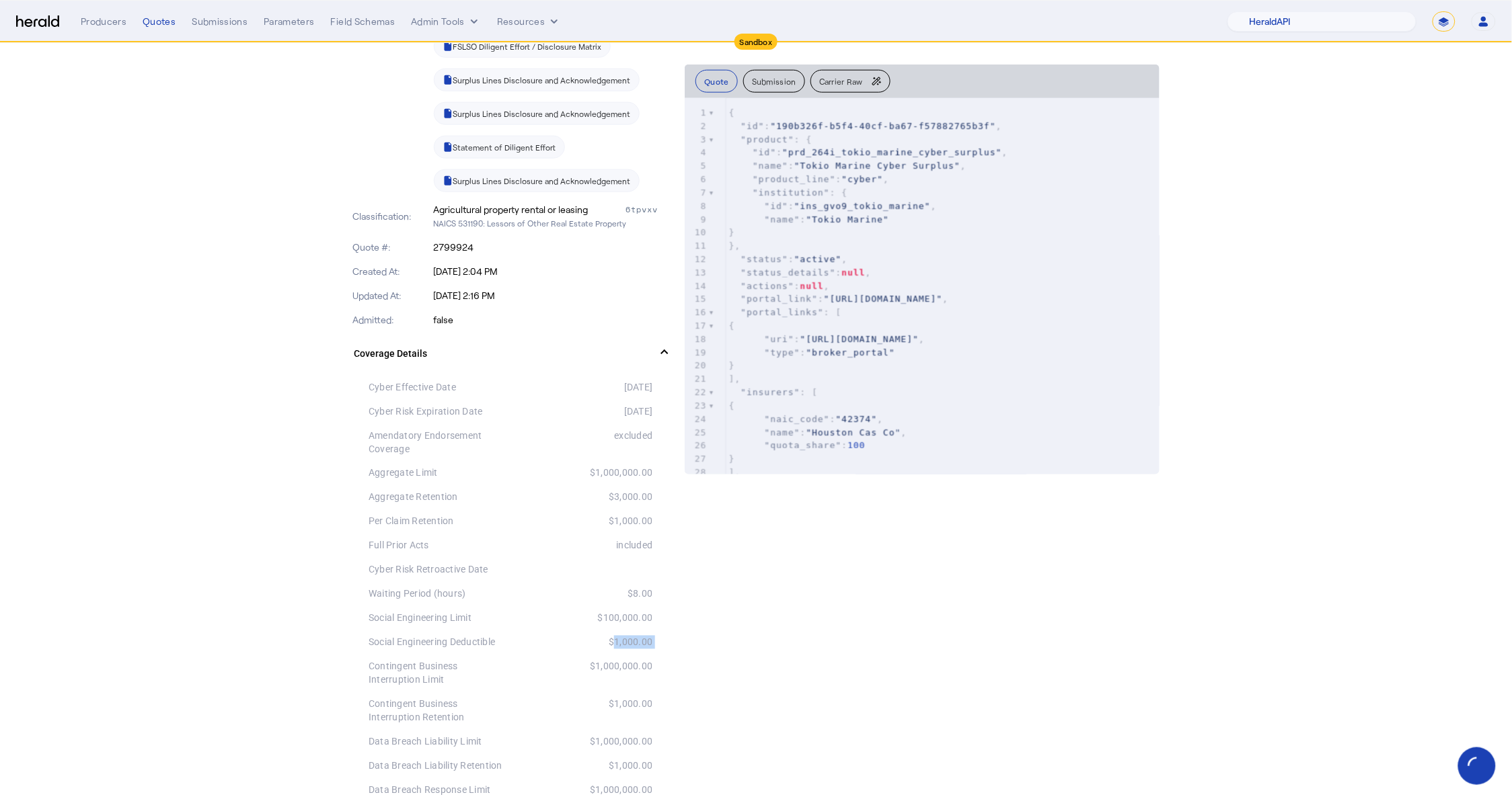
drag, startPoint x: 654, startPoint y: 499, endPoint x: 348, endPoint y: 473, distance: 307.1
drag, startPoint x: 381, startPoint y: 387, endPoint x: 658, endPoint y: 519, distance: 306.8
